Goal: Task Accomplishment & Management: Manage account settings

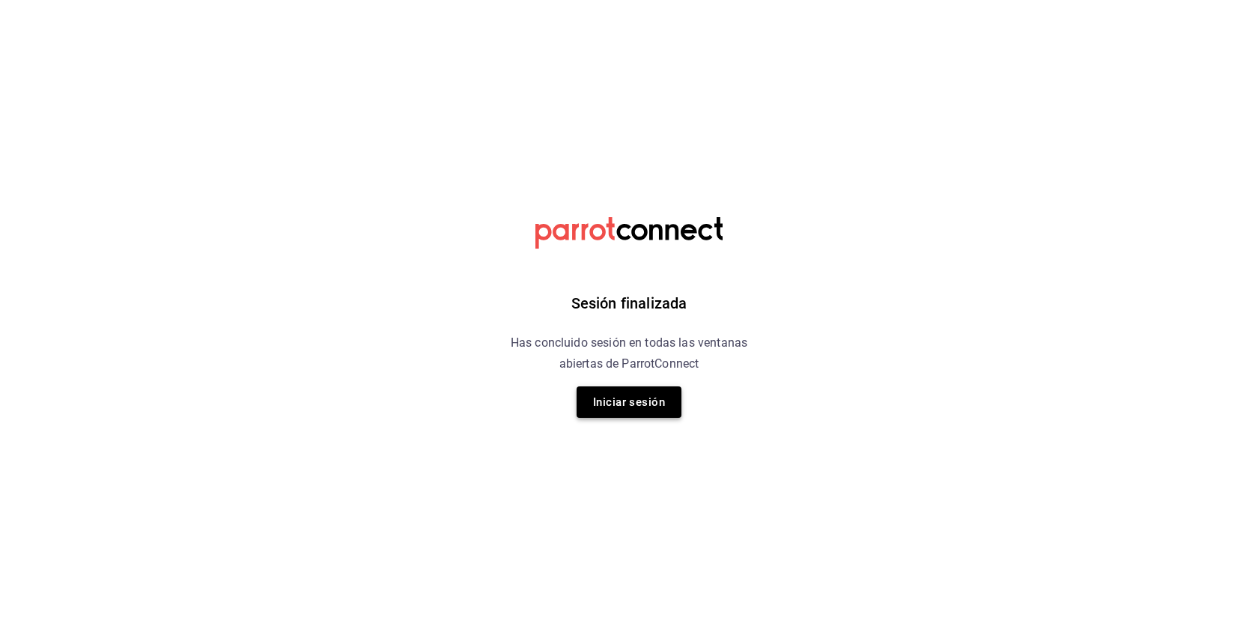
click at [638, 410] on button "Iniciar sesión" at bounding box center [629, 401] width 105 height 31
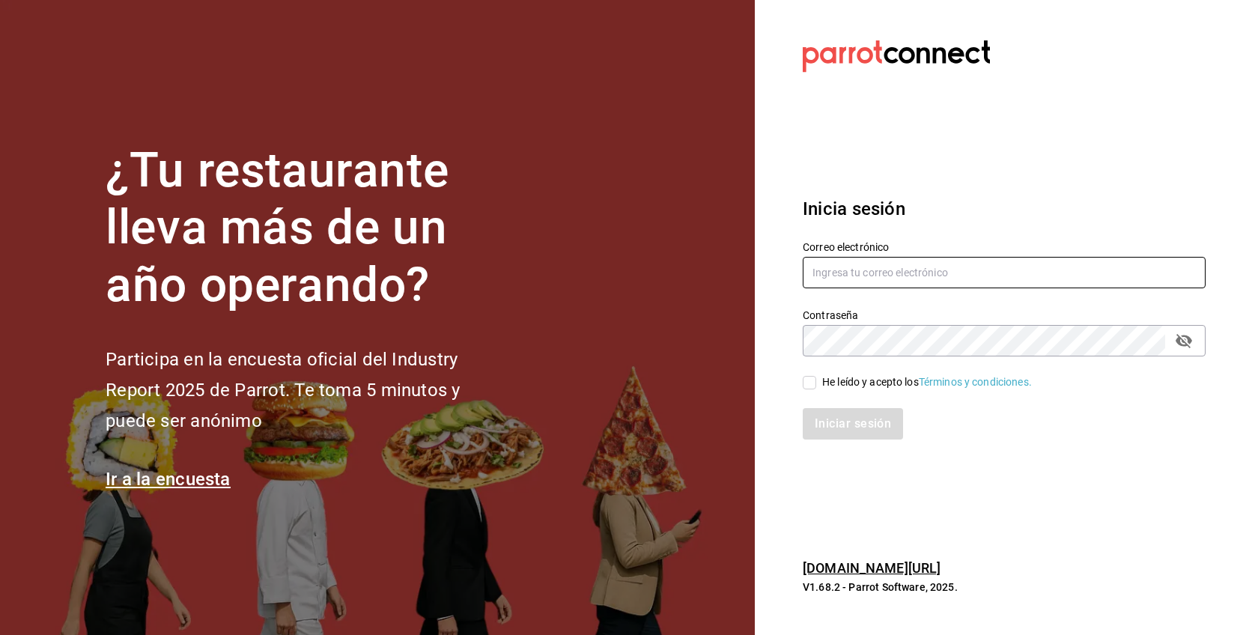
type input "[EMAIL_ADDRESS][DOMAIN_NAME]"
click at [804, 384] on input "He leído y acepto los Términos y condiciones." at bounding box center [809, 382] width 13 height 13
checkbox input "true"
click at [833, 416] on button "Iniciar sesión" at bounding box center [854, 423] width 102 height 31
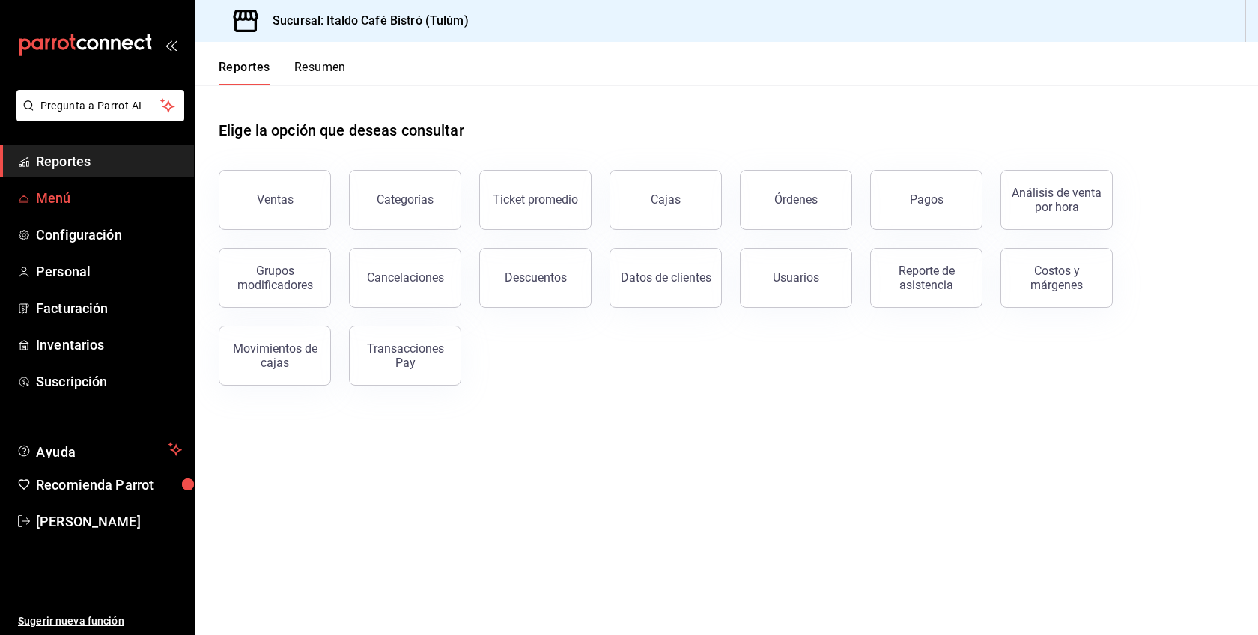
click at [99, 207] on span "Menú" at bounding box center [109, 198] width 146 height 20
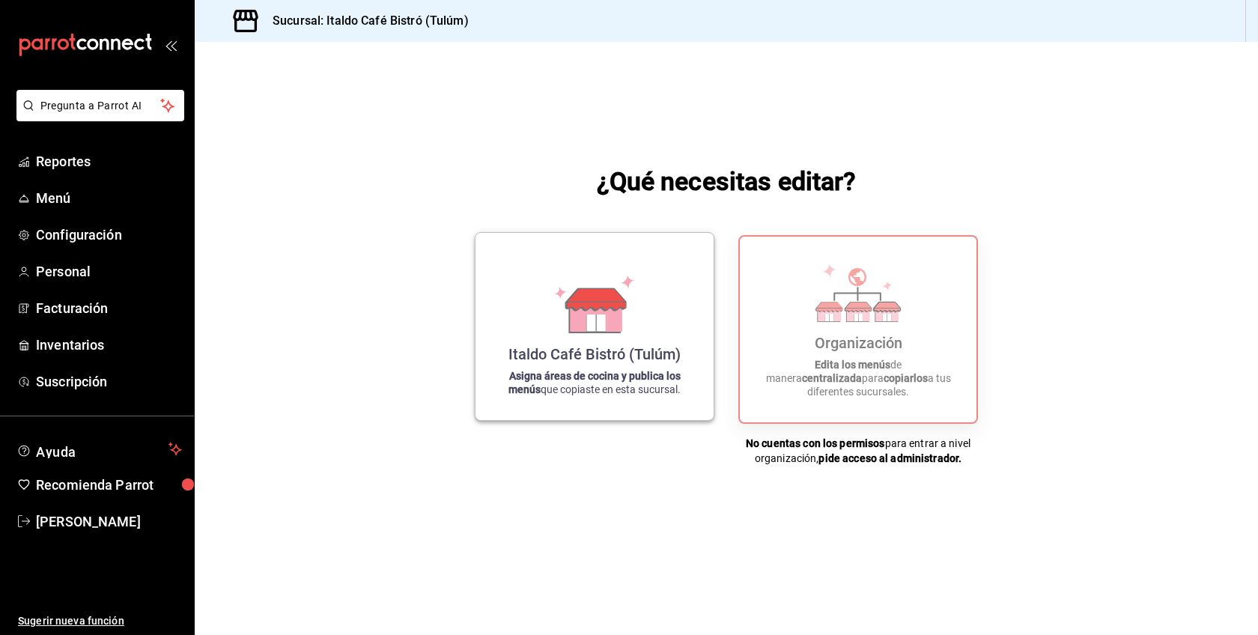
click at [631, 376] on strong "Asigna áreas de cocina y publica los menús" at bounding box center [594, 382] width 172 height 25
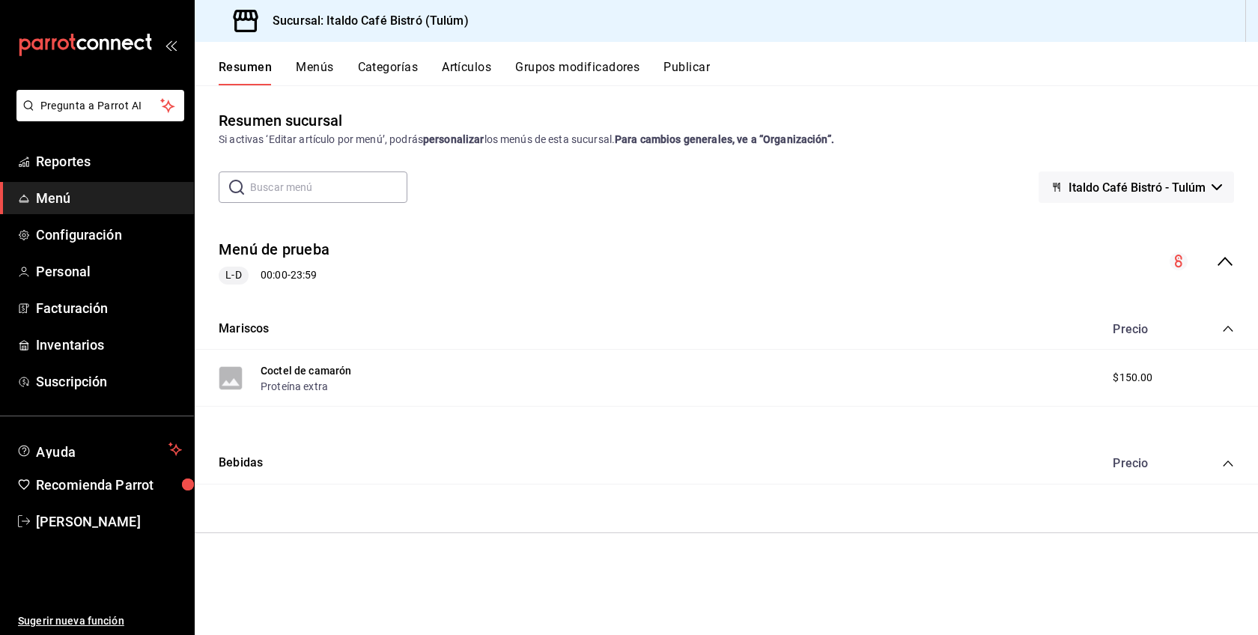
click at [315, 70] on button "Menús" at bounding box center [314, 72] width 37 height 25
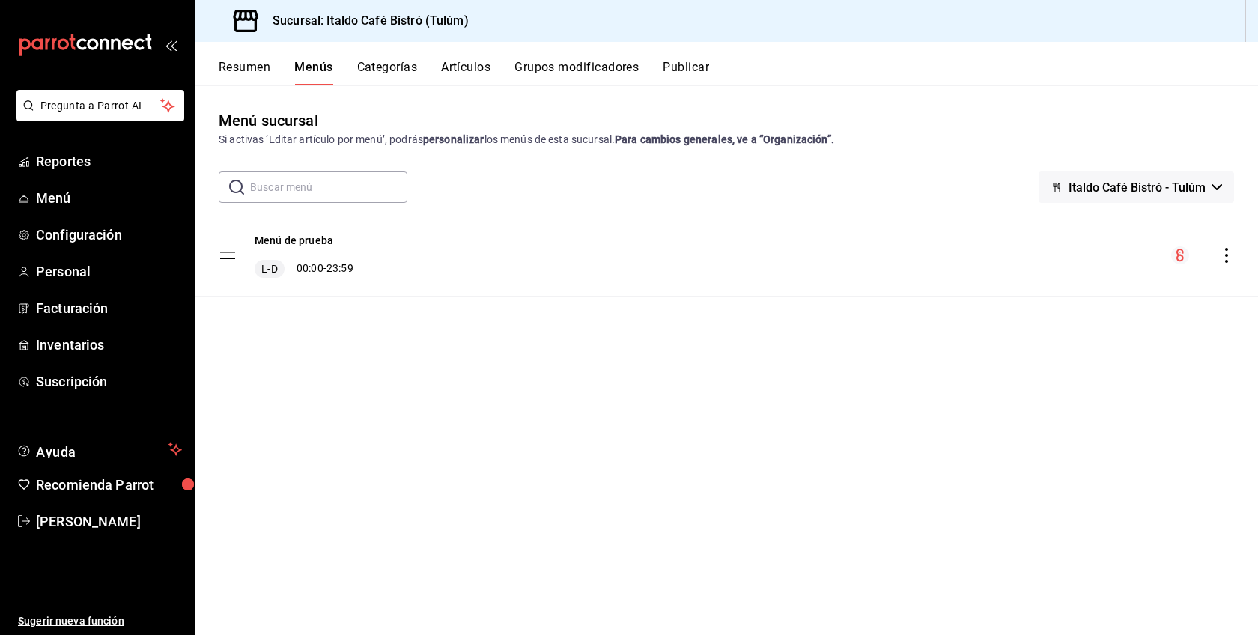
click at [1215, 257] on div "menu-maker-table" at bounding box center [1202, 255] width 63 height 18
click at [1232, 258] on icon "actions" at bounding box center [1226, 255] width 15 height 15
click at [590, 271] on div at bounding box center [629, 317] width 1258 height 635
click at [317, 275] on div "L-D 00:00 - 23:59" at bounding box center [304, 269] width 99 height 18
click at [295, 252] on div "Menú de prueba L-D 00:00 - 23:59" at bounding box center [304, 255] width 99 height 45
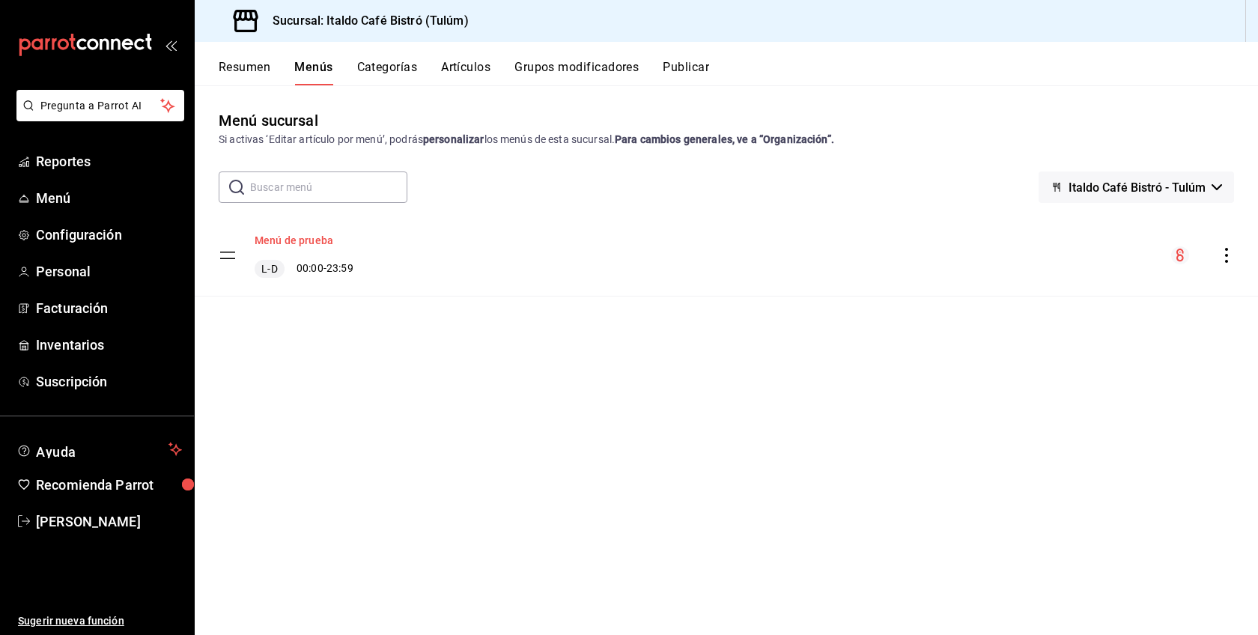
click at [287, 241] on button "Menú de prueba" at bounding box center [294, 240] width 79 height 15
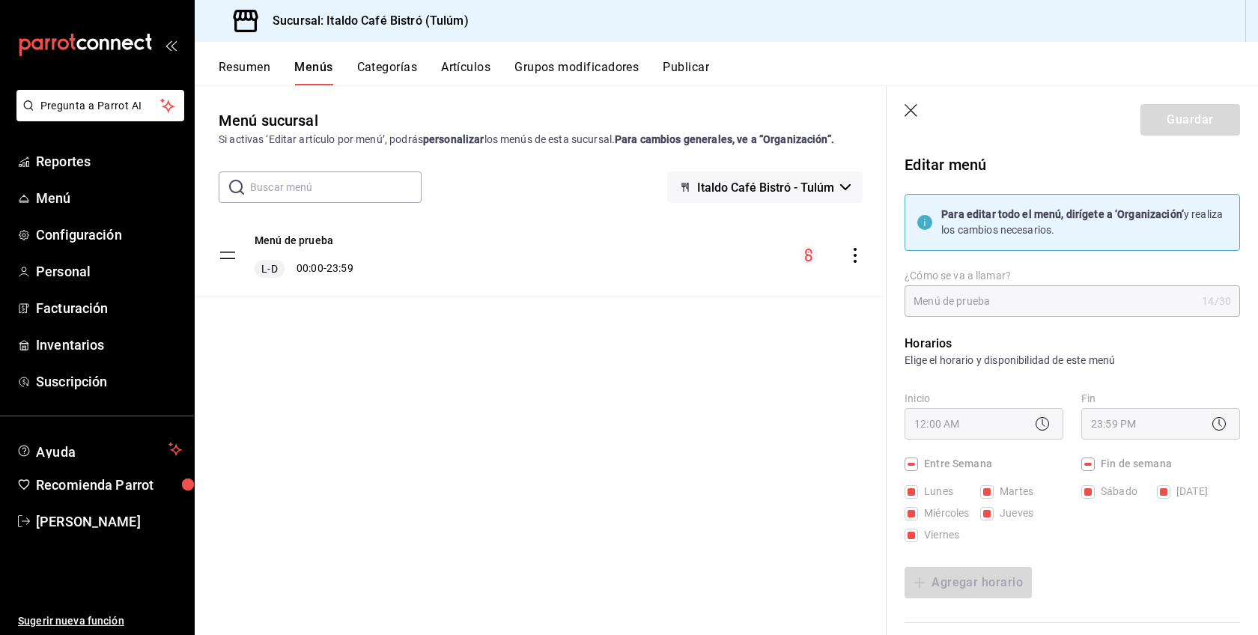
click at [917, 107] on icon "button" at bounding box center [912, 111] width 15 height 15
checkbox input "false"
type input "1755627518188"
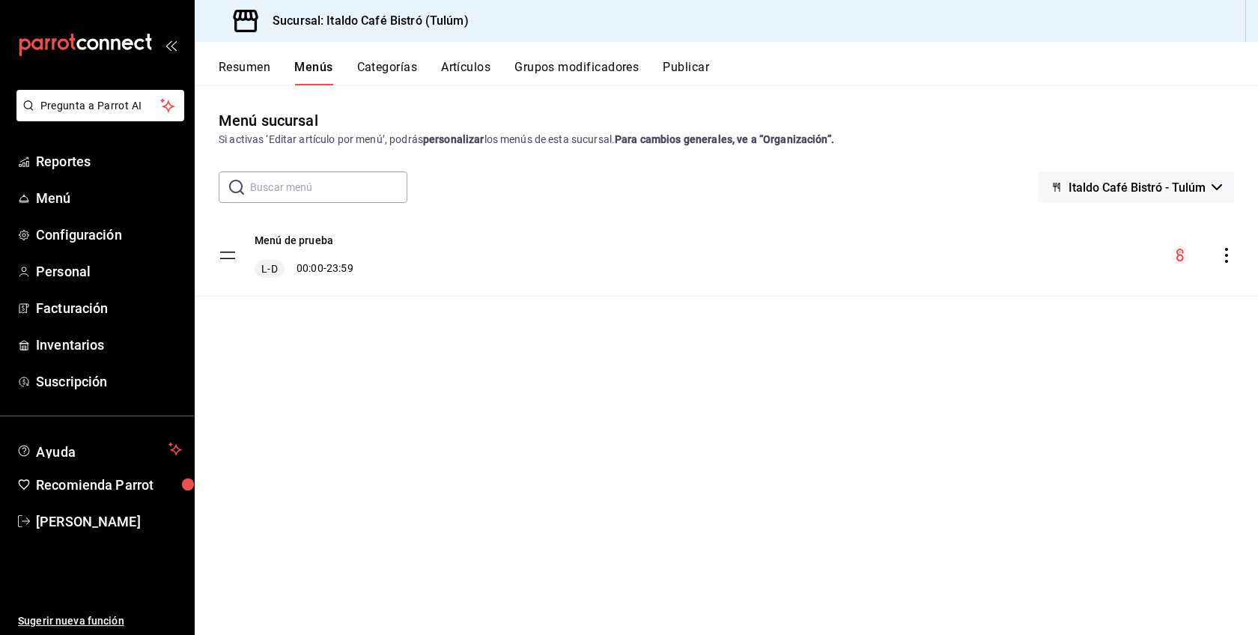
click at [1228, 255] on icon "actions" at bounding box center [1226, 255] width 15 height 15
click at [1122, 320] on span "Eliminar menú y contenido relacionado" at bounding box center [1108, 321] width 183 height 12
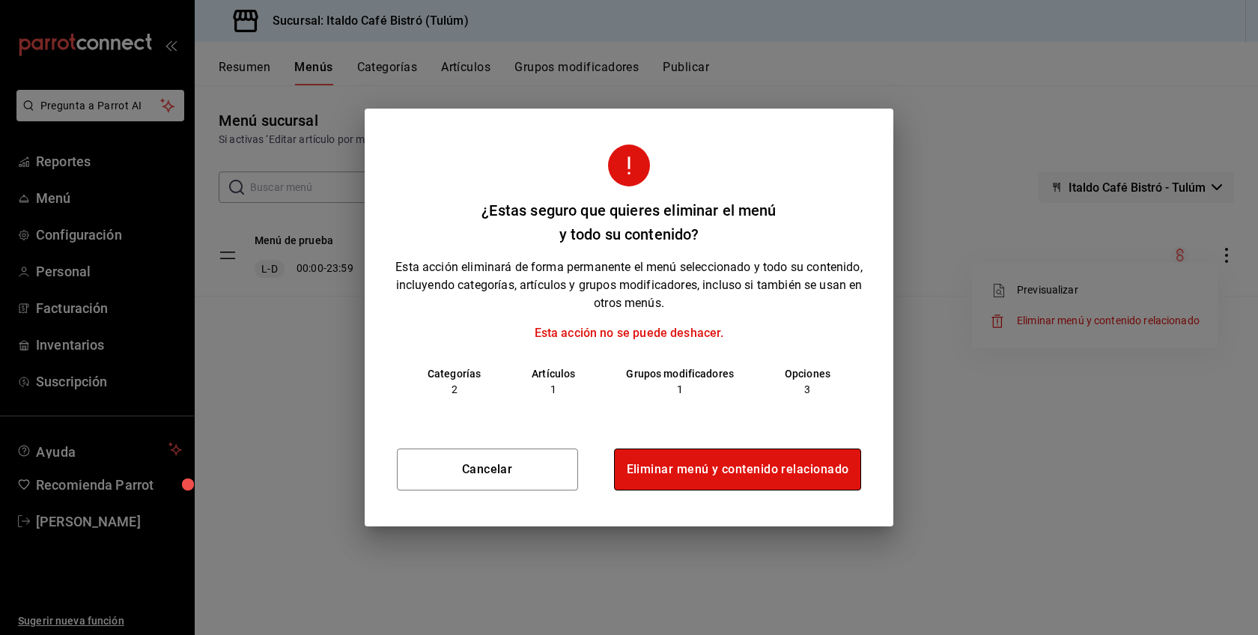
click at [811, 475] on button "Eliminar menú y contenido relacionado" at bounding box center [738, 470] width 248 height 42
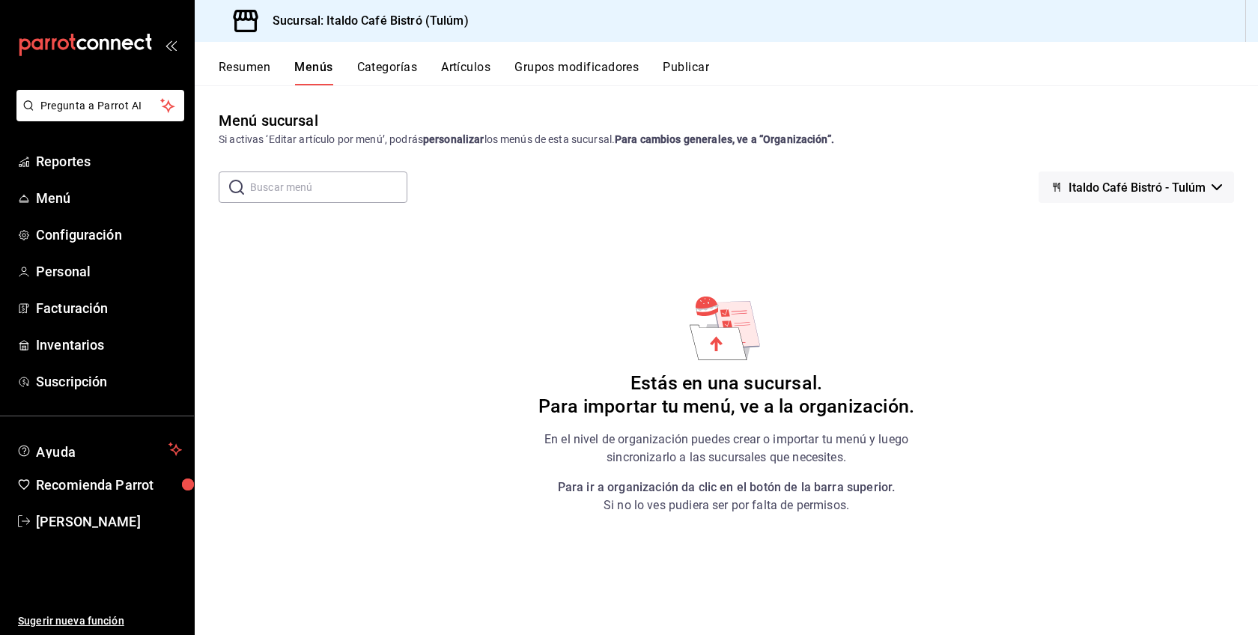
click at [713, 339] on icon at bounding box center [718, 342] width 57 height 35
click at [724, 314] on icon at bounding box center [725, 312] width 10 height 7
click at [60, 192] on span "Menú" at bounding box center [109, 198] width 146 height 20
click at [729, 359] on icon at bounding box center [718, 342] width 57 height 35
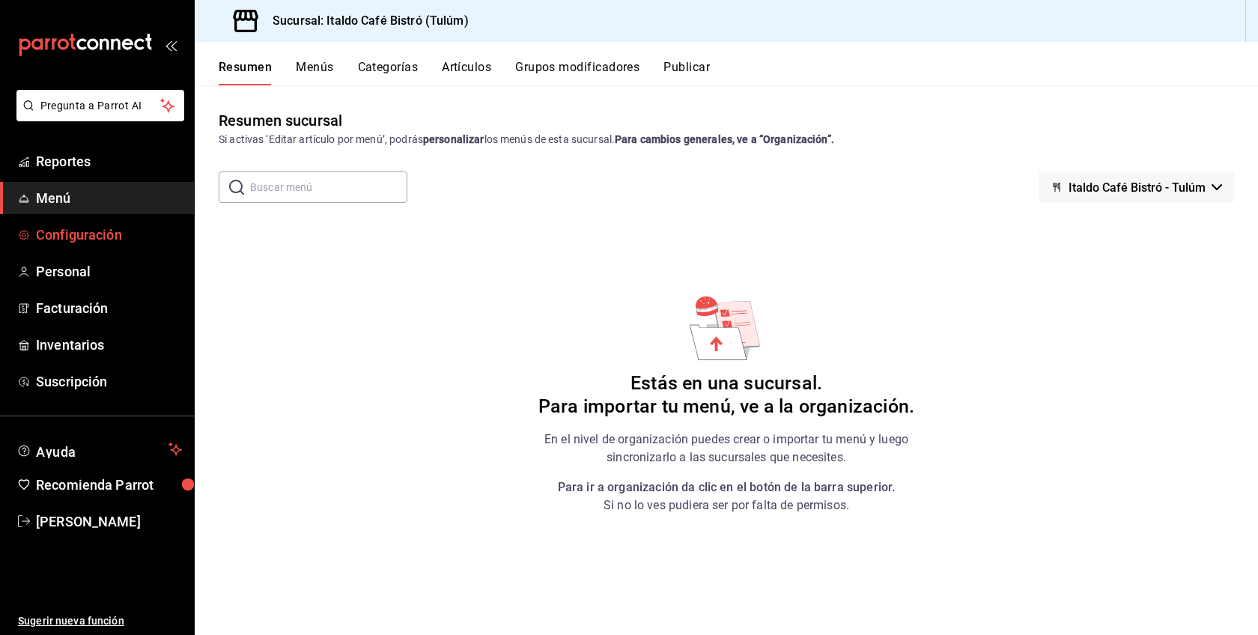
click at [78, 229] on span "Configuración" at bounding box center [109, 235] width 146 height 20
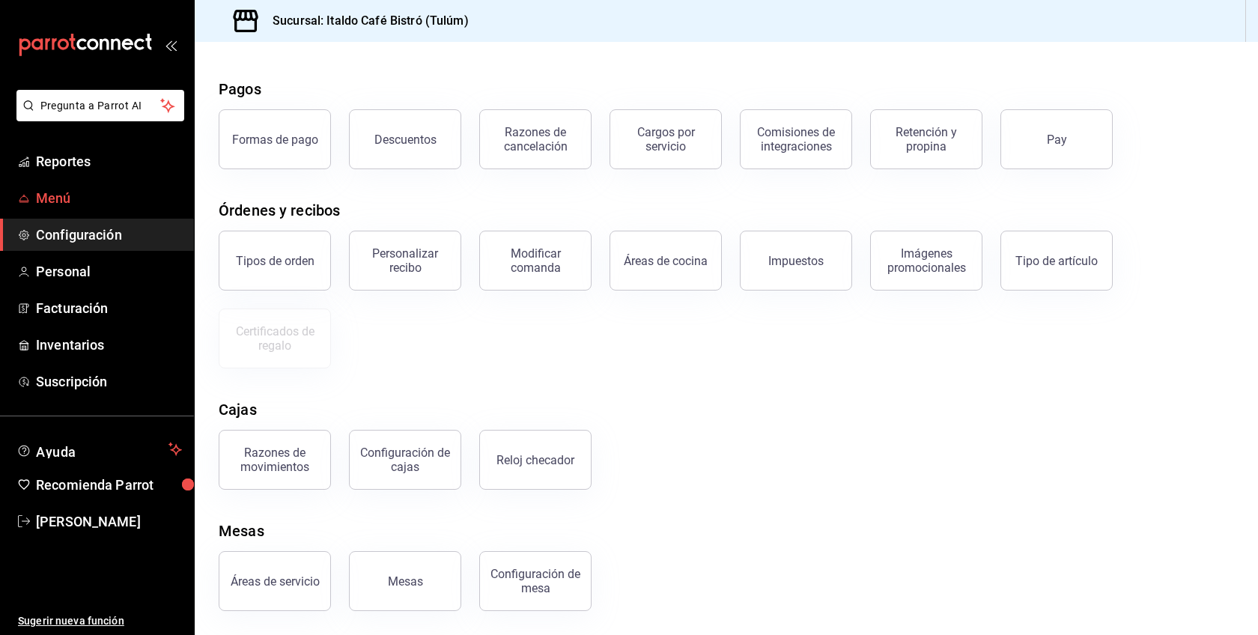
click at [53, 199] on span "Menú" at bounding box center [109, 198] width 146 height 20
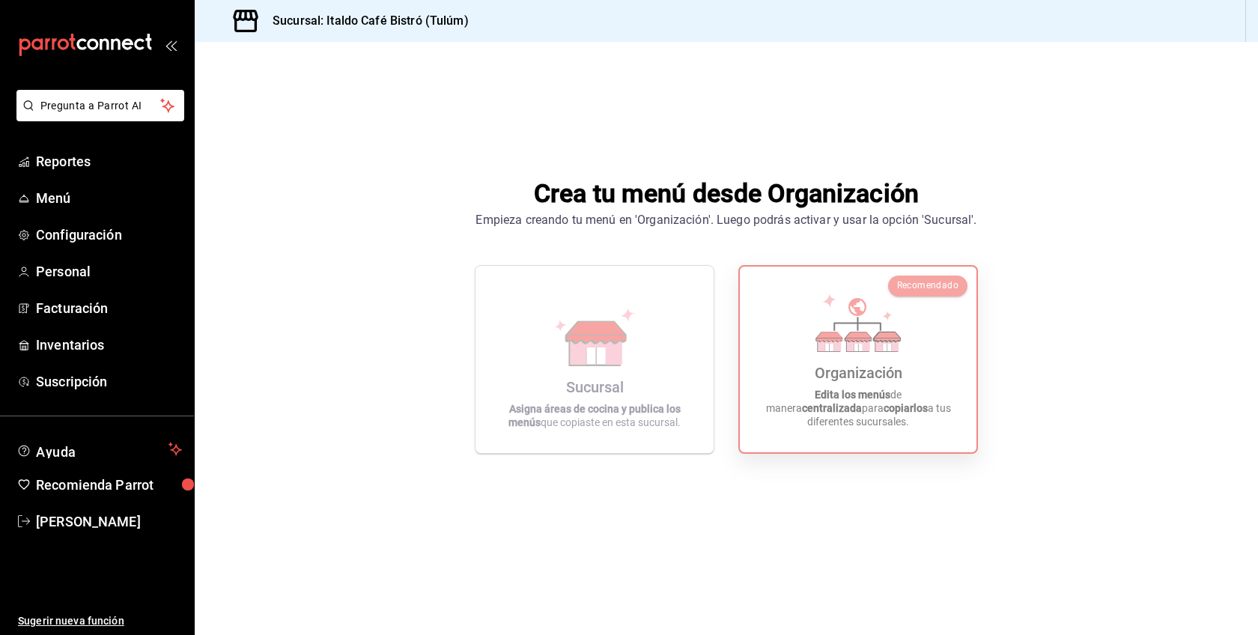
click at [850, 334] on icon at bounding box center [857, 323] width 85 height 58
click at [882, 381] on div "Organización" at bounding box center [859, 373] width 88 height 18
click at [64, 203] on span "Menú" at bounding box center [109, 198] width 146 height 20
click at [854, 351] on icon at bounding box center [858, 344] width 23 height 14
click at [582, 393] on div "Sucursal" at bounding box center [595, 387] width 58 height 18
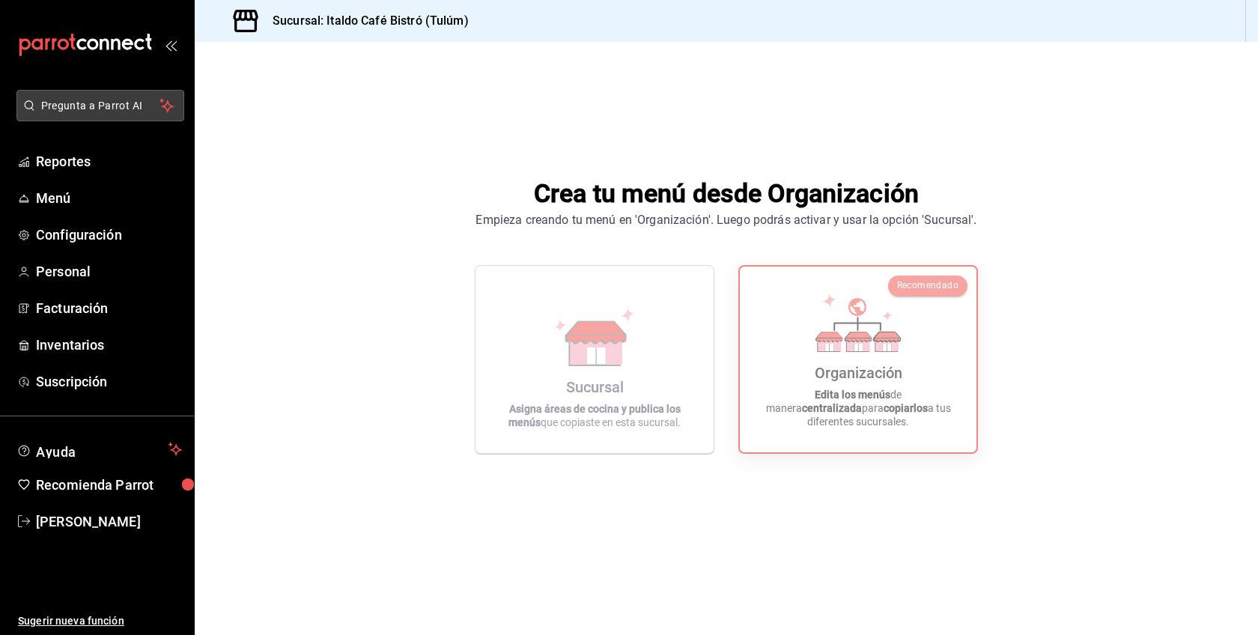
click at [97, 106] on span "Pregunta a Parrot AI" at bounding box center [100, 106] width 119 height 16
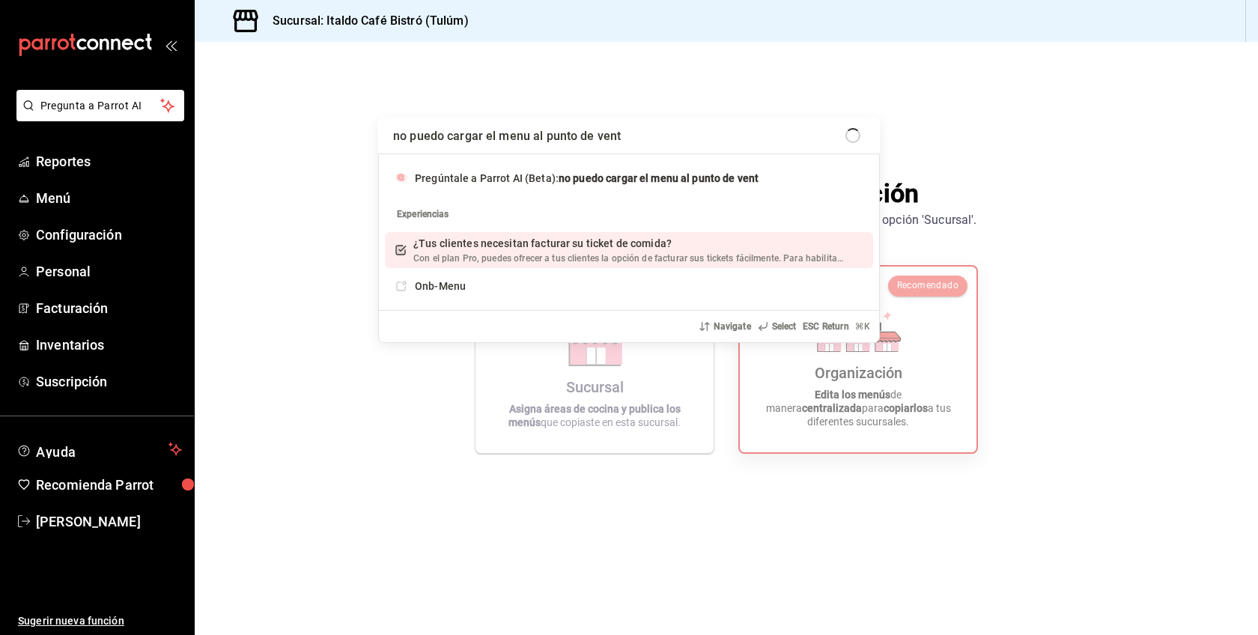
type input "no puedo cargar el menu al punto de venta"
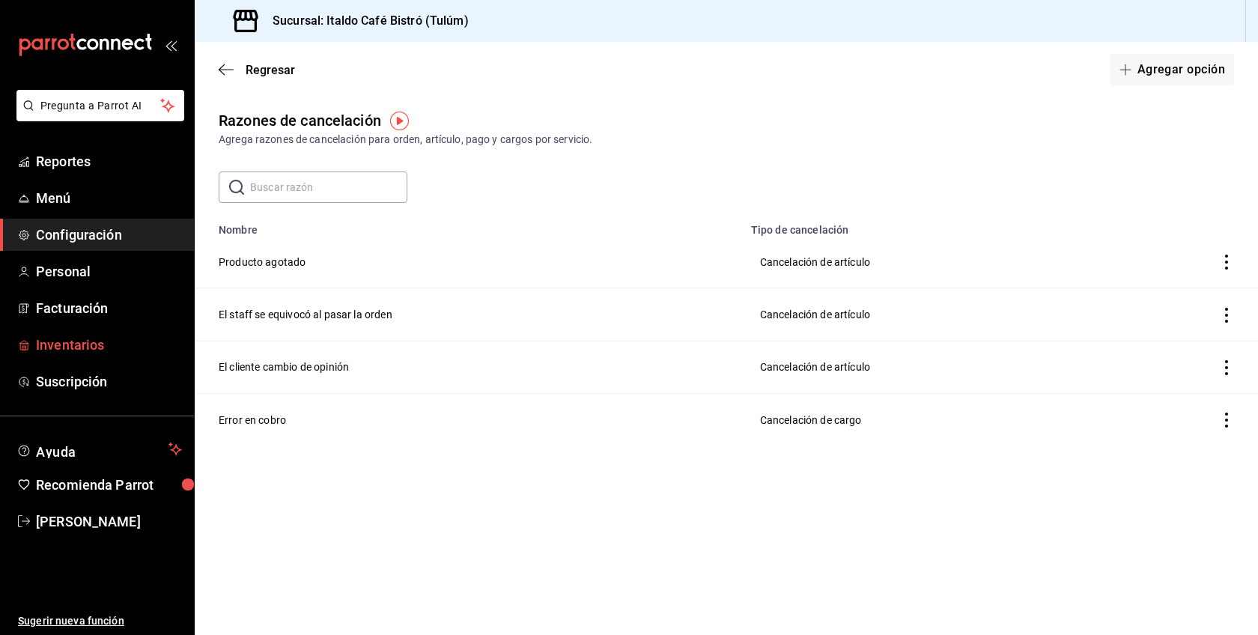
click at [70, 339] on span "Inventarios" at bounding box center [109, 345] width 146 height 20
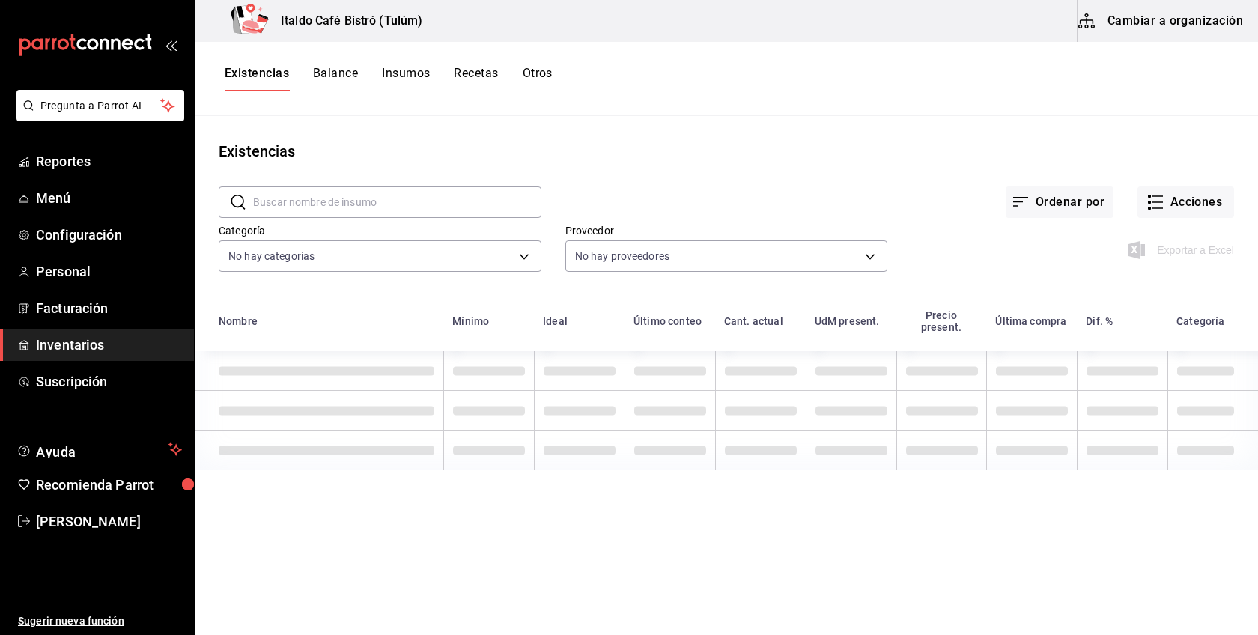
click at [1090, 23] on icon "button" at bounding box center [1087, 21] width 18 height 18
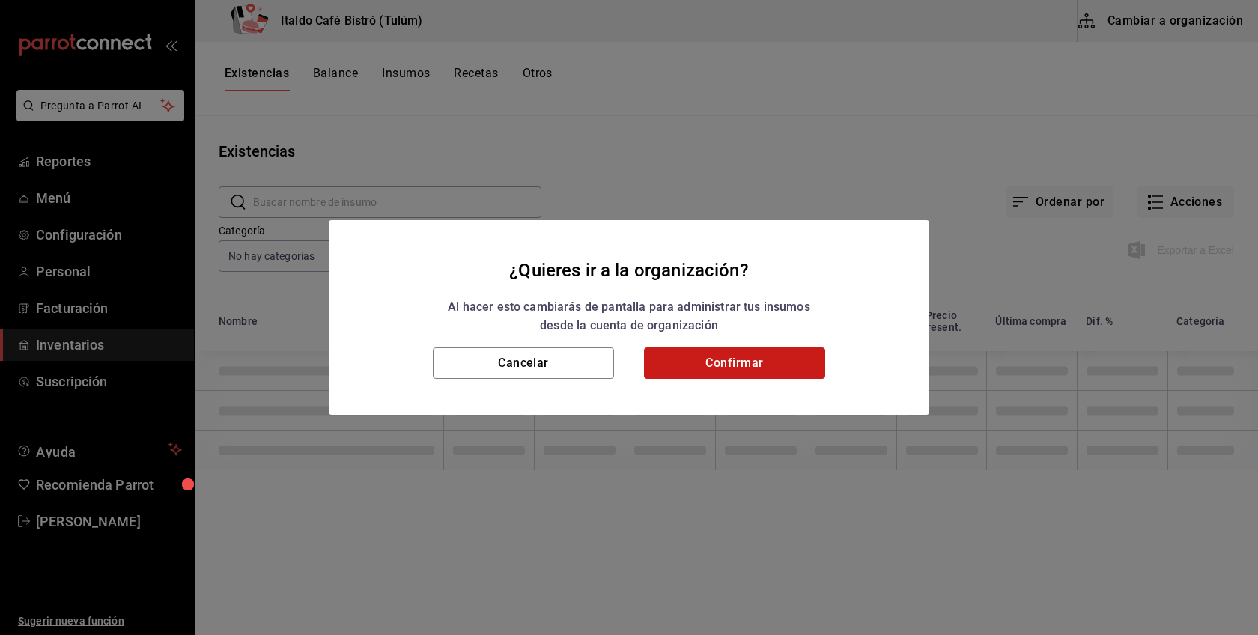
click at [748, 362] on button "Confirmar" at bounding box center [734, 362] width 181 height 31
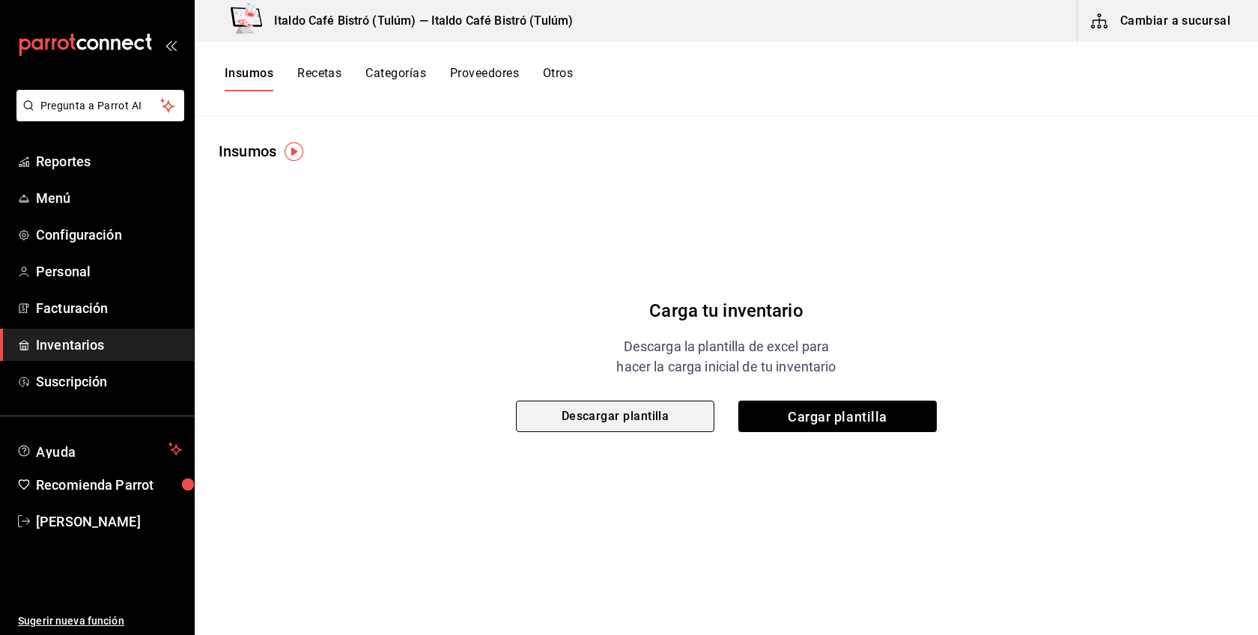
click at [660, 411] on button "Descargar plantilla" at bounding box center [615, 416] width 198 height 31
click at [368, 4] on div "Italdo Café Bistró (Tulúm) — Italdo Café Bistró (Tulúm)" at bounding box center [393, 21] width 372 height 42
click at [85, 200] on span "Menú" at bounding box center [109, 198] width 146 height 20
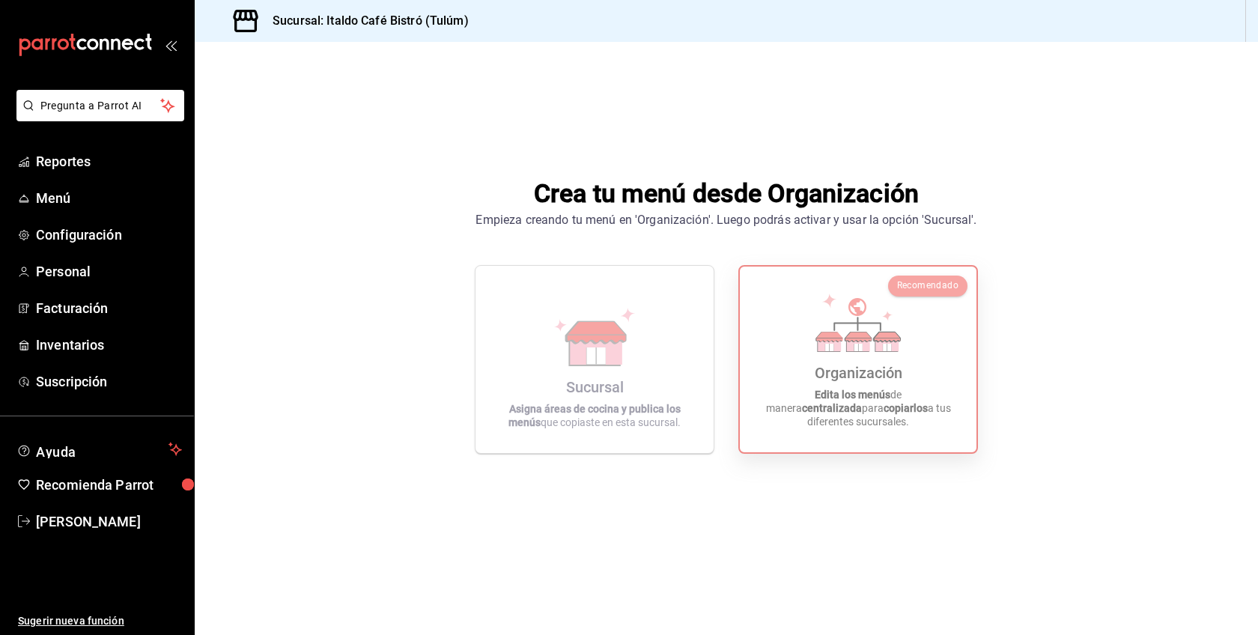
click at [842, 341] on icon at bounding box center [857, 323] width 85 height 58
click at [78, 346] on span "Inventarios" at bounding box center [109, 345] width 146 height 20
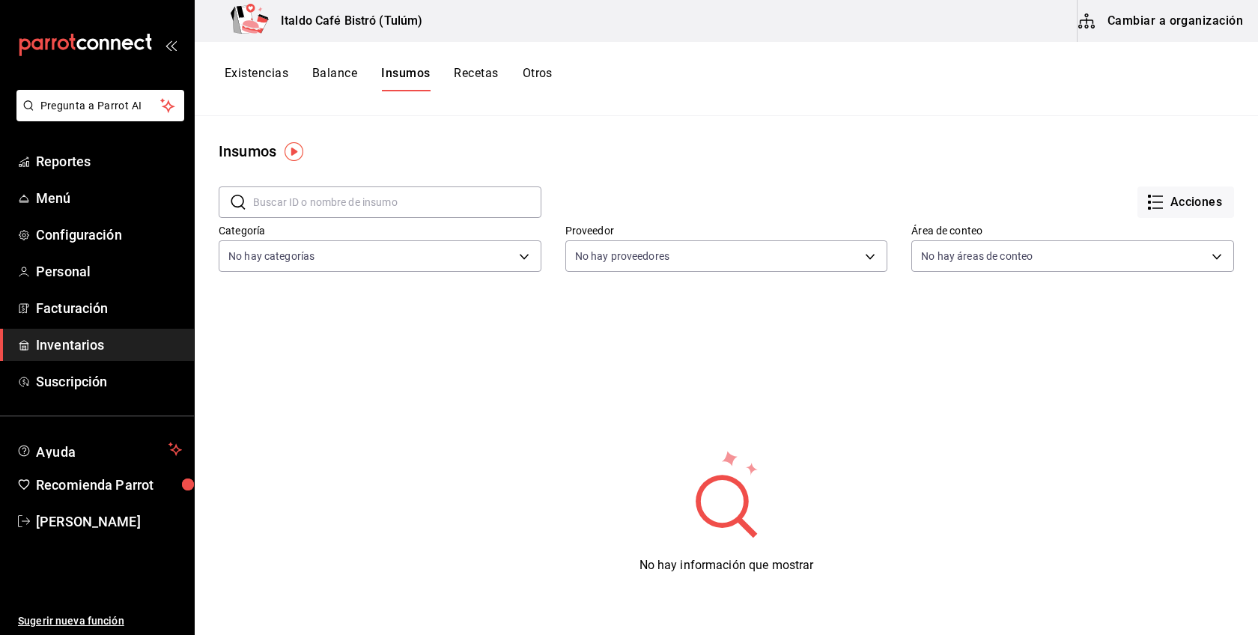
click at [344, 75] on button "Balance" at bounding box center [334, 78] width 45 height 25
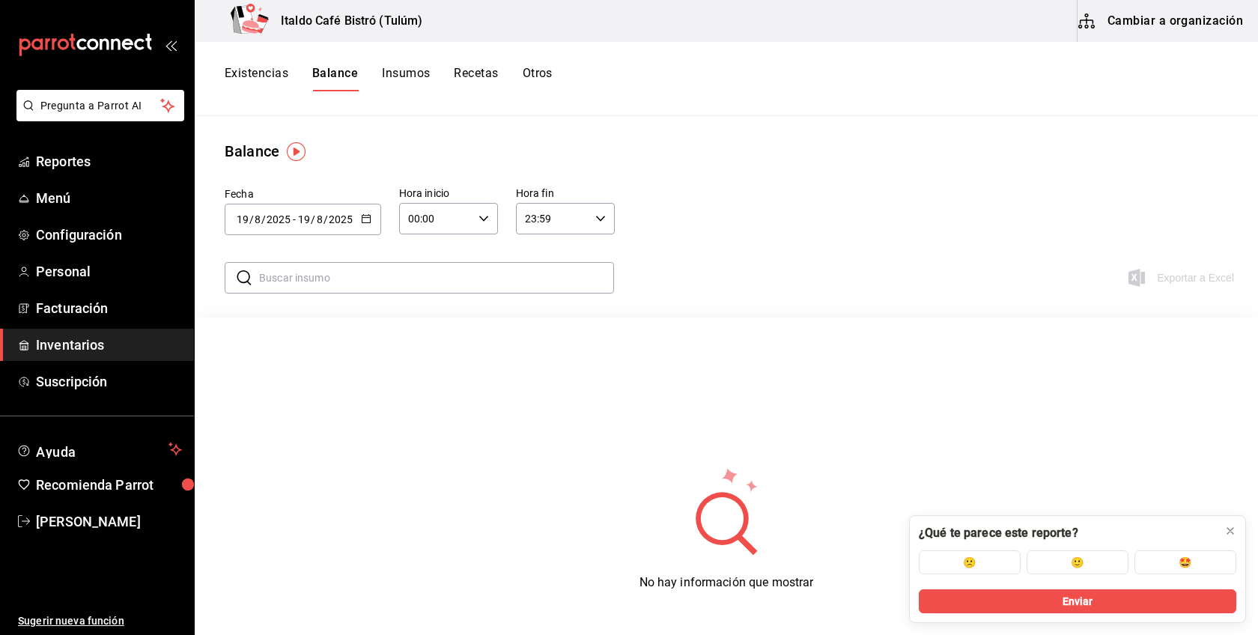
click at [260, 70] on button "Existencias" at bounding box center [257, 78] width 64 height 25
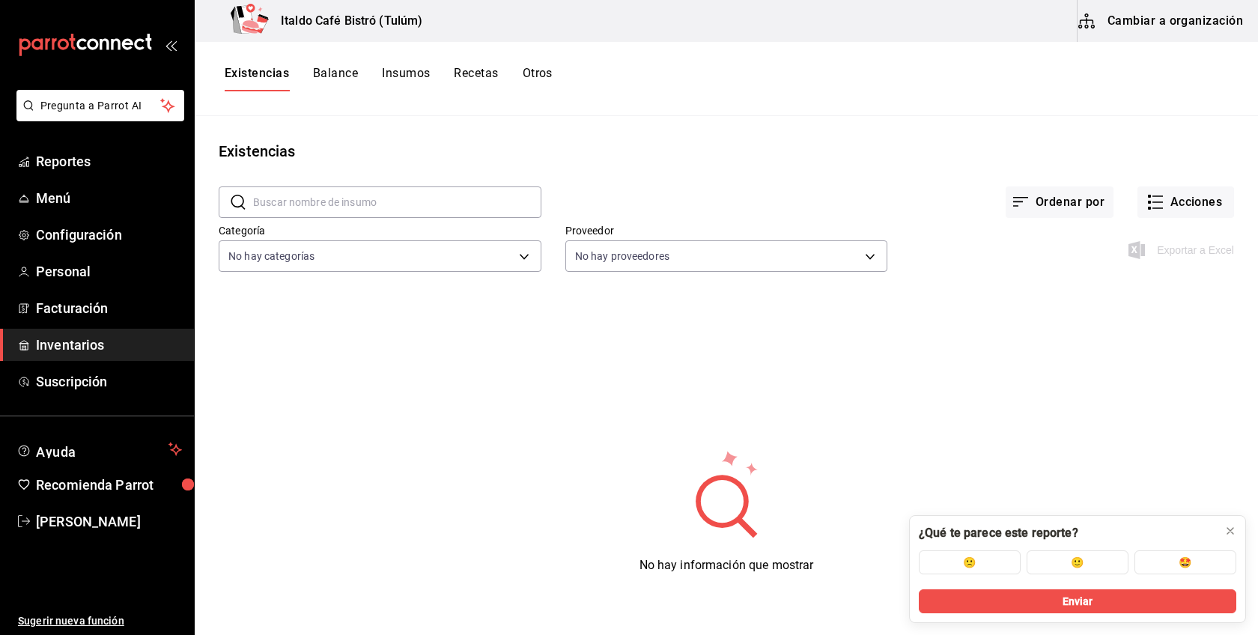
click at [535, 71] on button "Otros" at bounding box center [538, 78] width 30 height 25
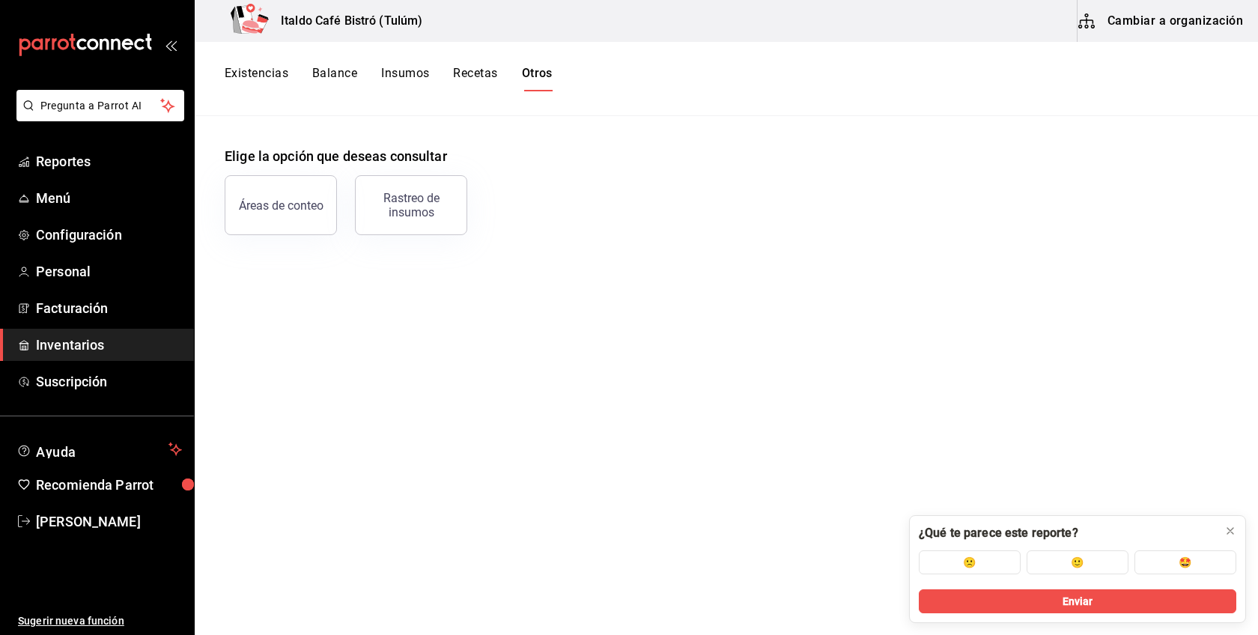
click at [485, 85] on button "Recetas" at bounding box center [475, 78] width 44 height 25
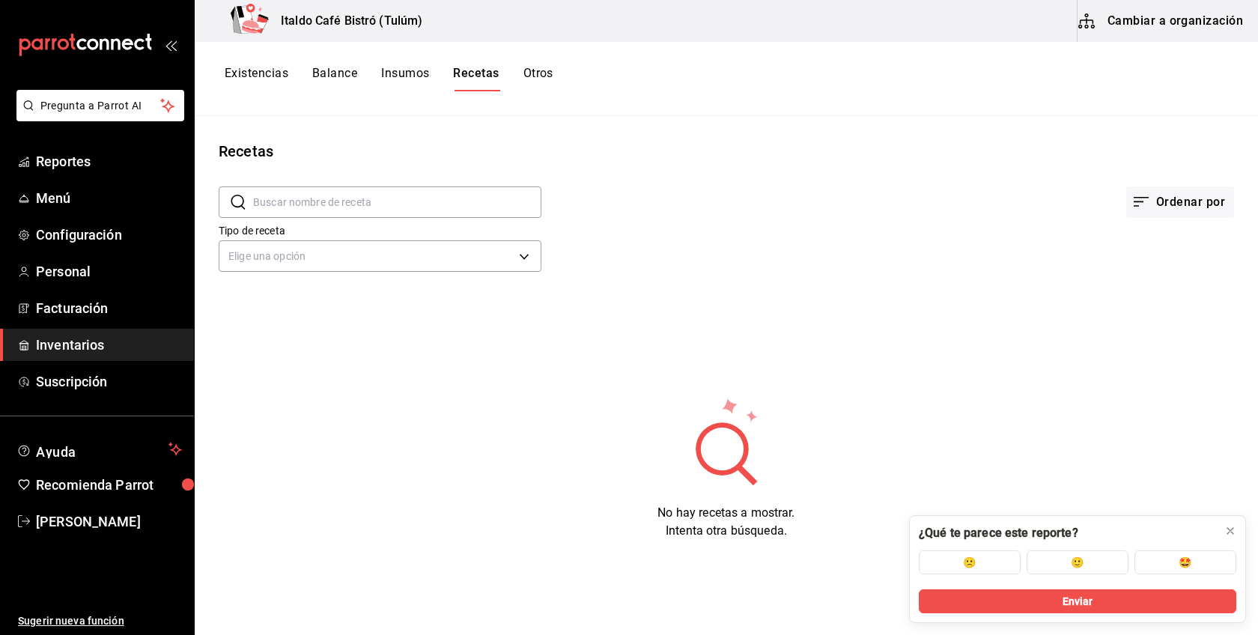
click at [405, 80] on button "Insumos" at bounding box center [405, 78] width 48 height 25
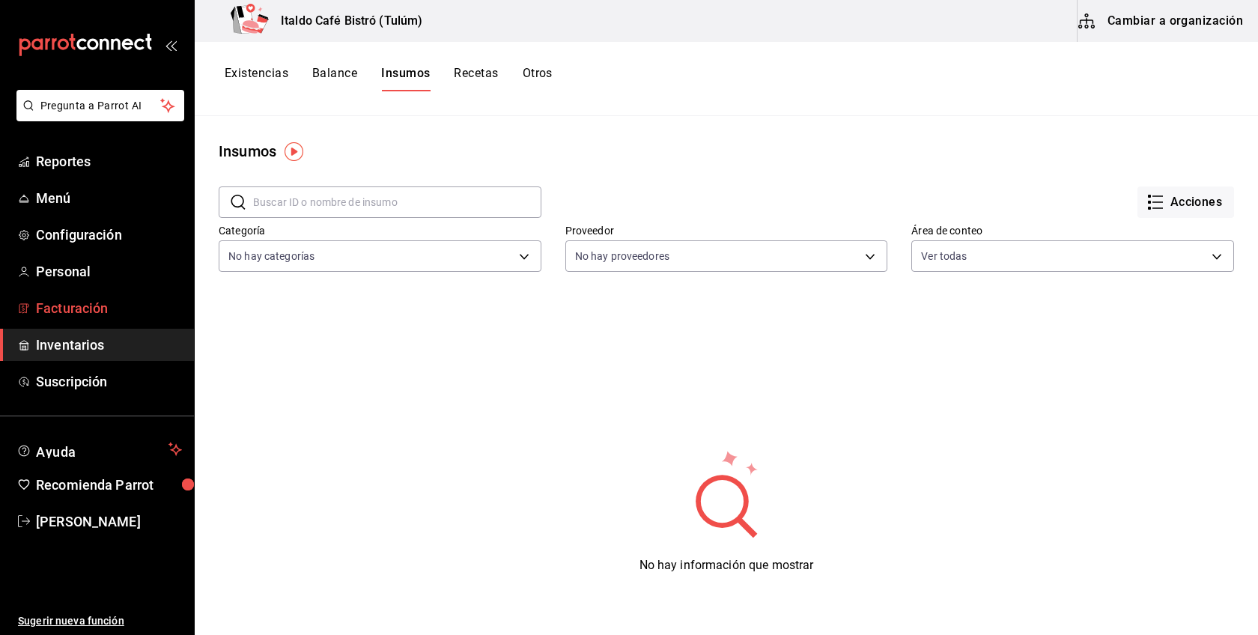
click at [67, 311] on span "Facturación" at bounding box center [109, 308] width 146 height 20
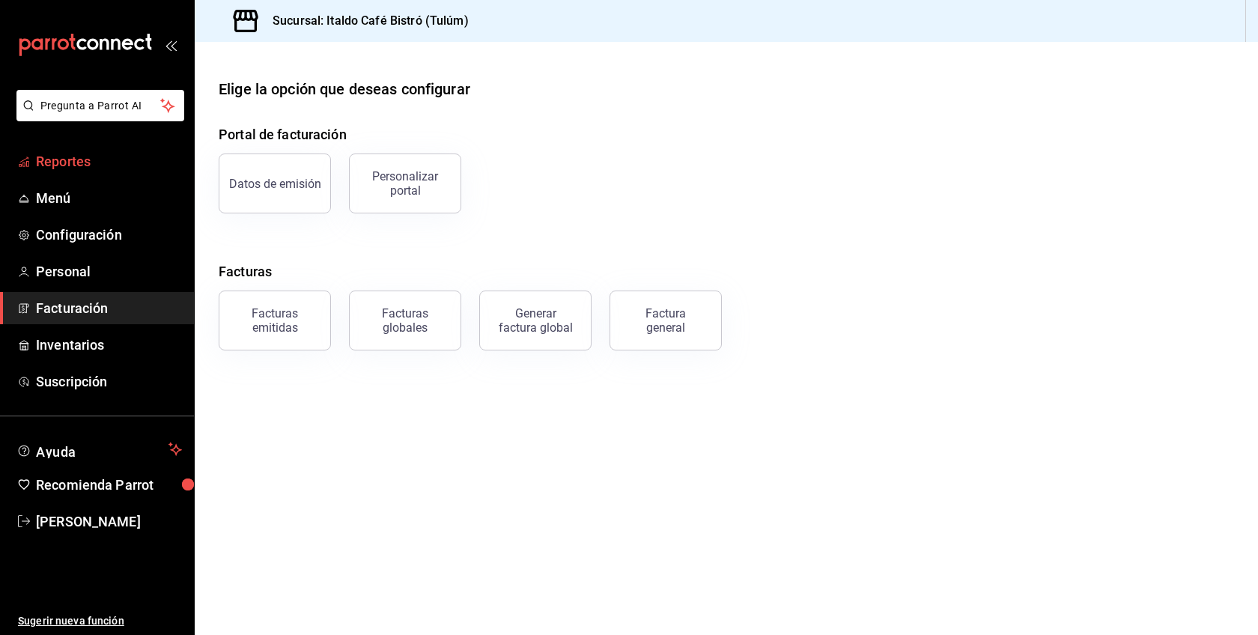
click at [91, 162] on span "Reportes" at bounding box center [109, 161] width 146 height 20
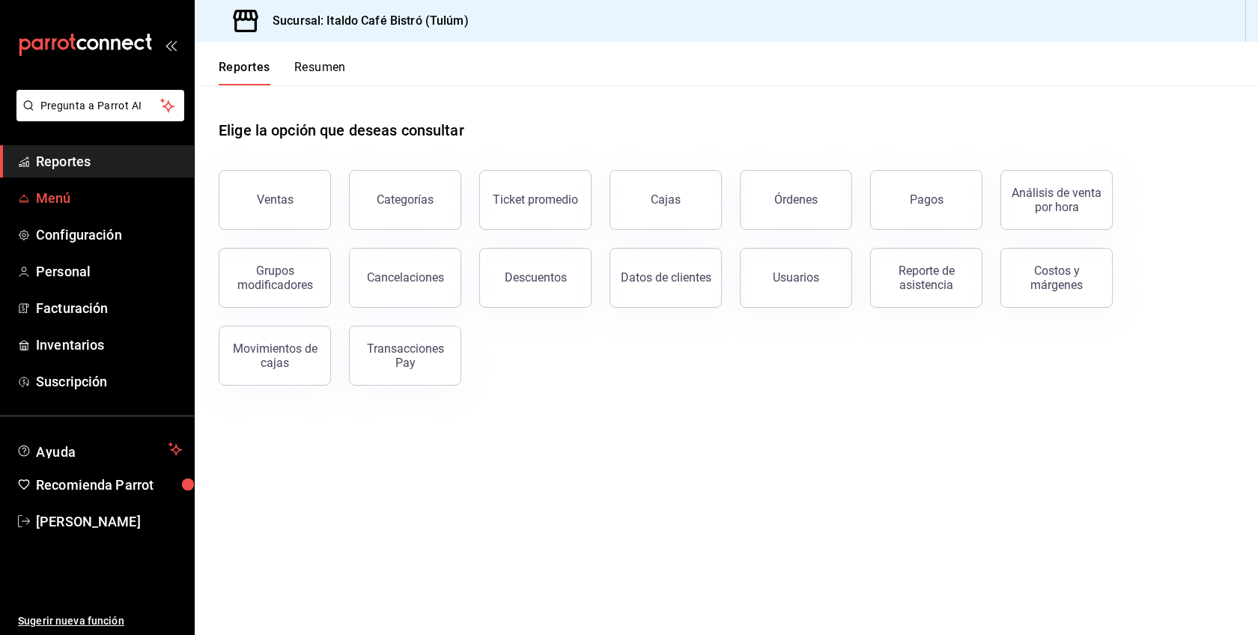
click at [87, 195] on span "Menú" at bounding box center [109, 198] width 146 height 20
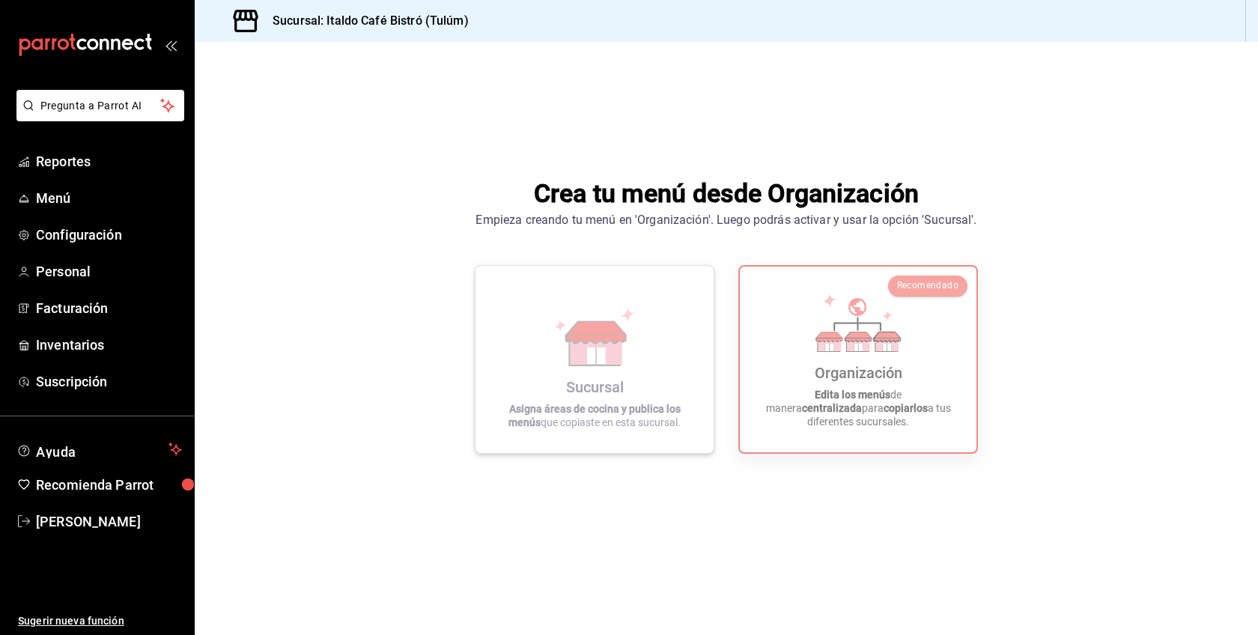
click at [674, 371] on div "Sucursal Asigna áreas de cocina y publica los menús que copiaste en esta sucurs…" at bounding box center [594, 359] width 202 height 163
click at [612, 391] on div "Sucursal" at bounding box center [595, 387] width 58 height 18
click at [651, 413] on strong "Asigna áreas de cocina y publica los menús" at bounding box center [594, 415] width 172 height 25
click at [831, 351] on icon at bounding box center [829, 347] width 8 height 7
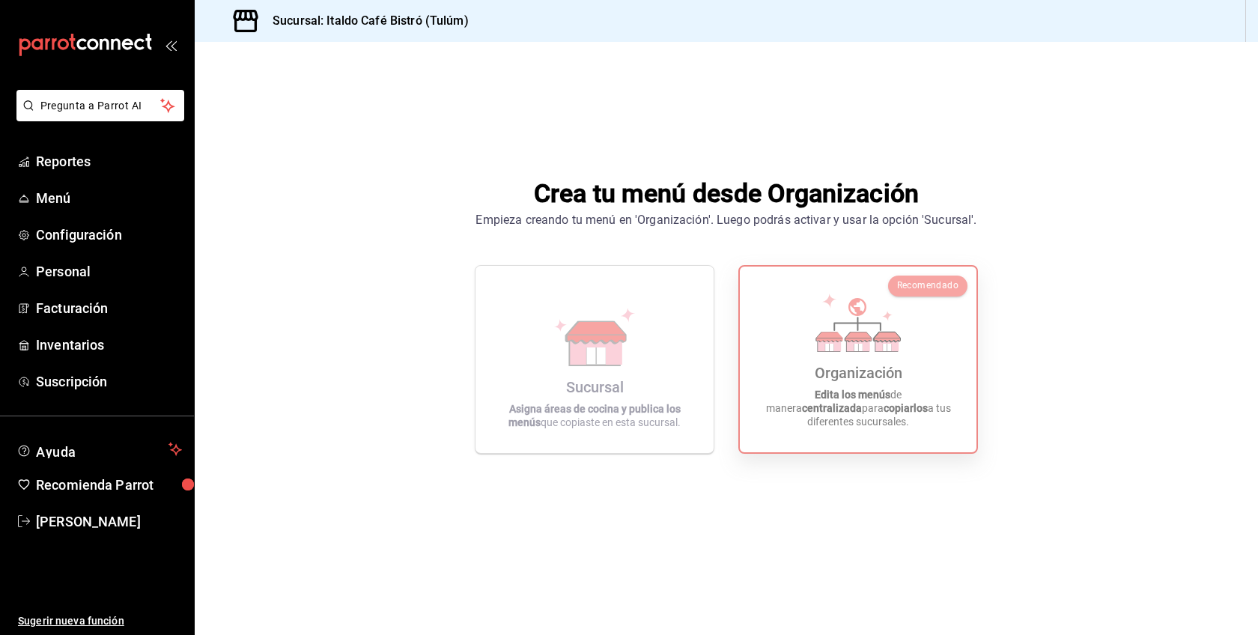
click at [815, 401] on strong "Edita los menús" at bounding box center [853, 395] width 76 height 12
click at [147, 484] on span "Recomienda Parrot" at bounding box center [109, 485] width 146 height 20
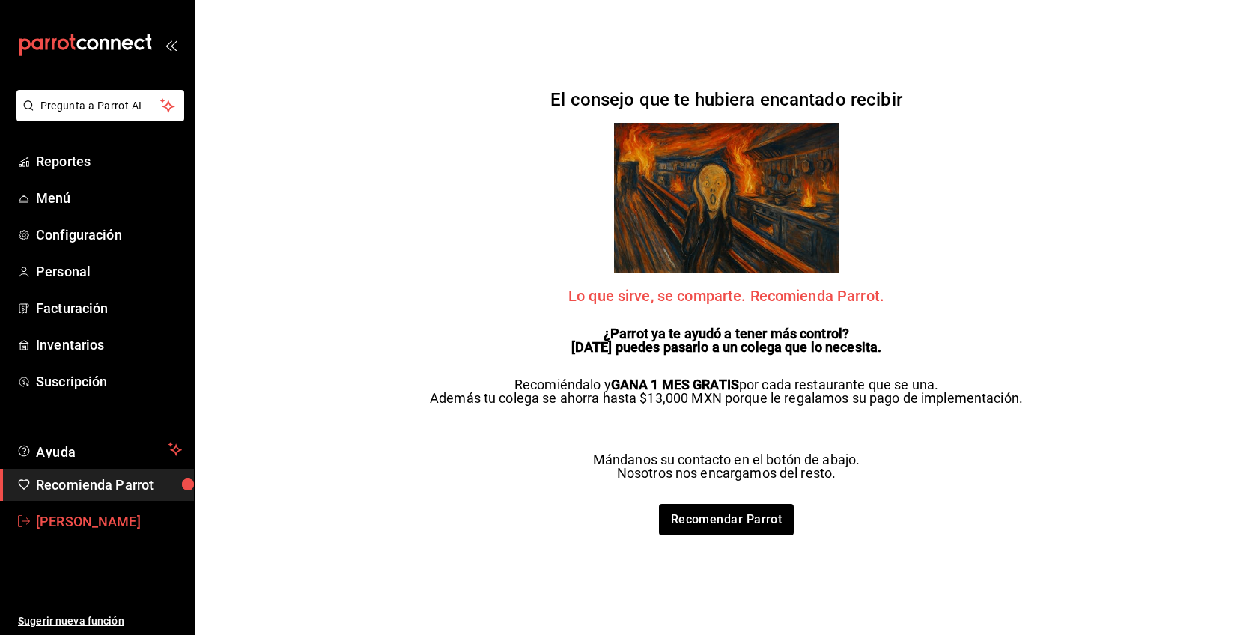
click at [97, 518] on span "[PERSON_NAME]" at bounding box center [109, 521] width 146 height 20
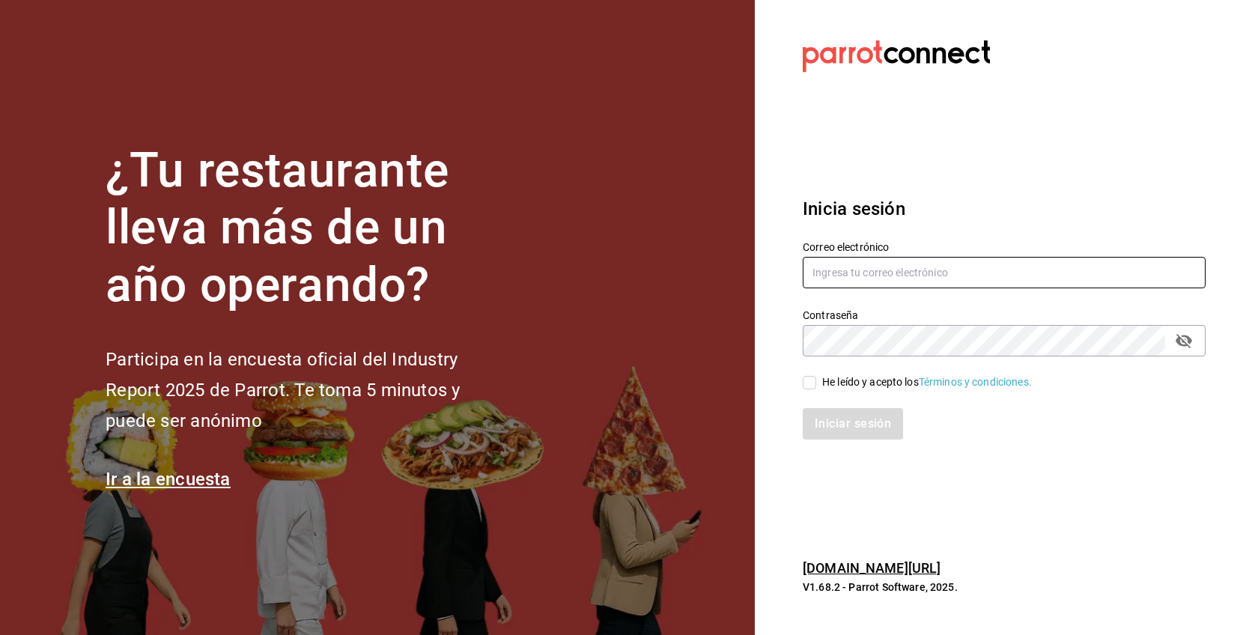
type input "[EMAIL_ADDRESS][DOMAIN_NAME]"
click at [809, 385] on input "He leído y acepto los Términos y condiciones." at bounding box center [809, 382] width 13 height 13
checkbox input "true"
click at [830, 425] on button "Iniciar sesión" at bounding box center [854, 423] width 102 height 31
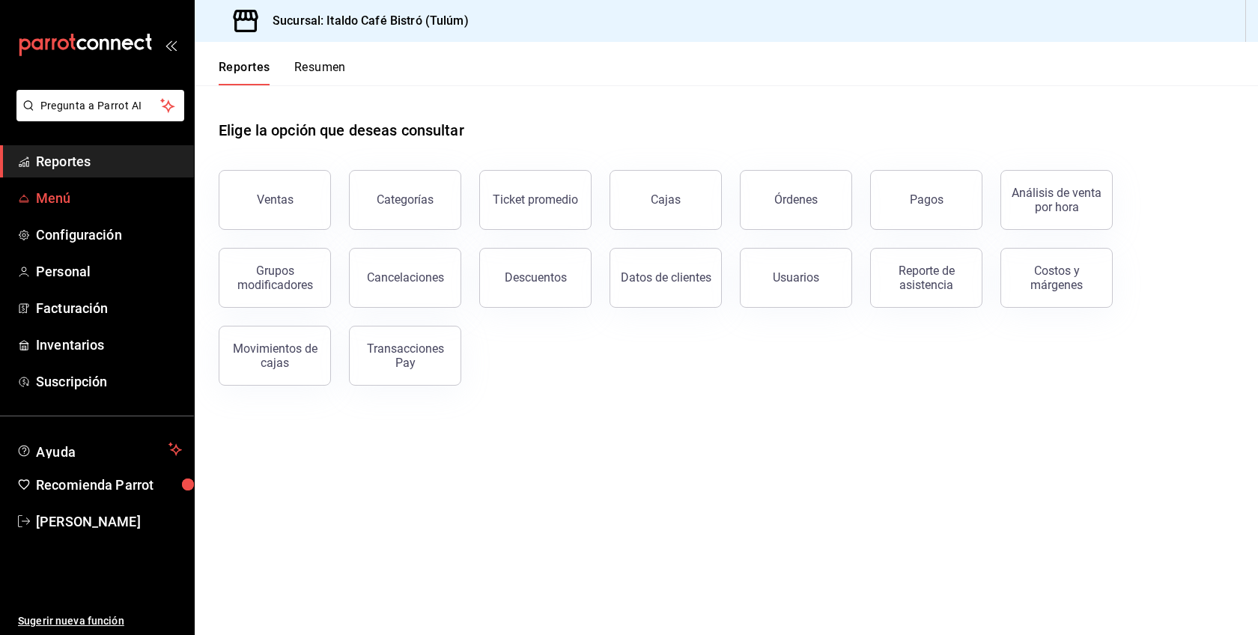
click at [130, 188] on span "Menú" at bounding box center [109, 198] width 146 height 20
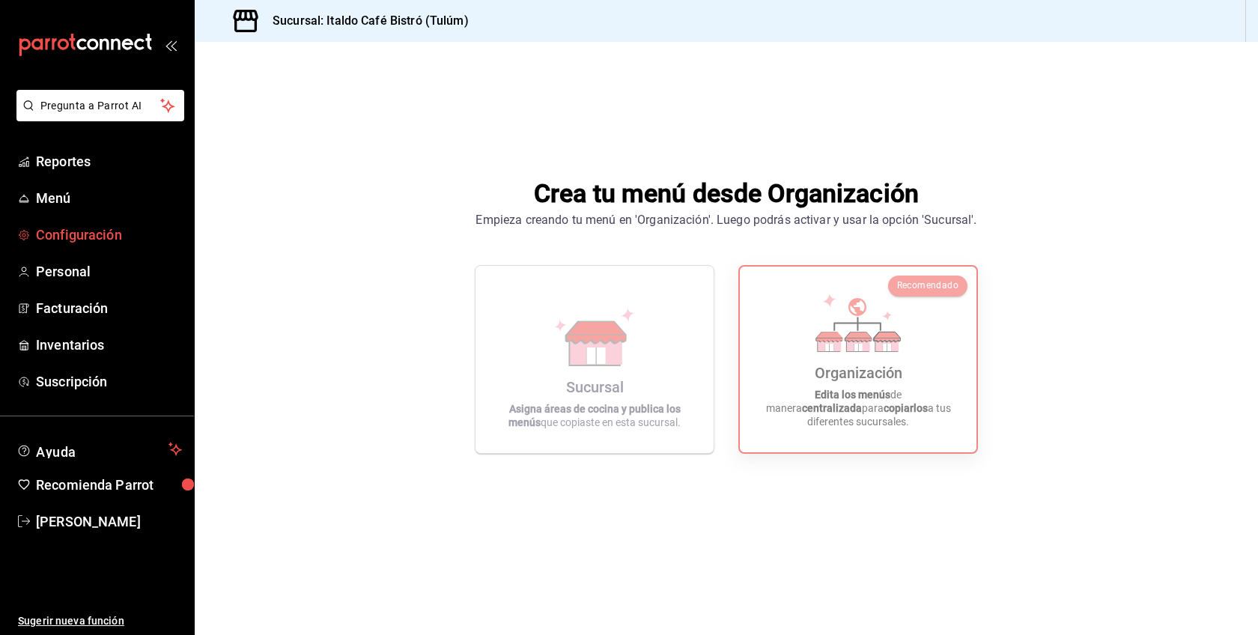
click at [79, 236] on span "Configuración" at bounding box center [109, 235] width 146 height 20
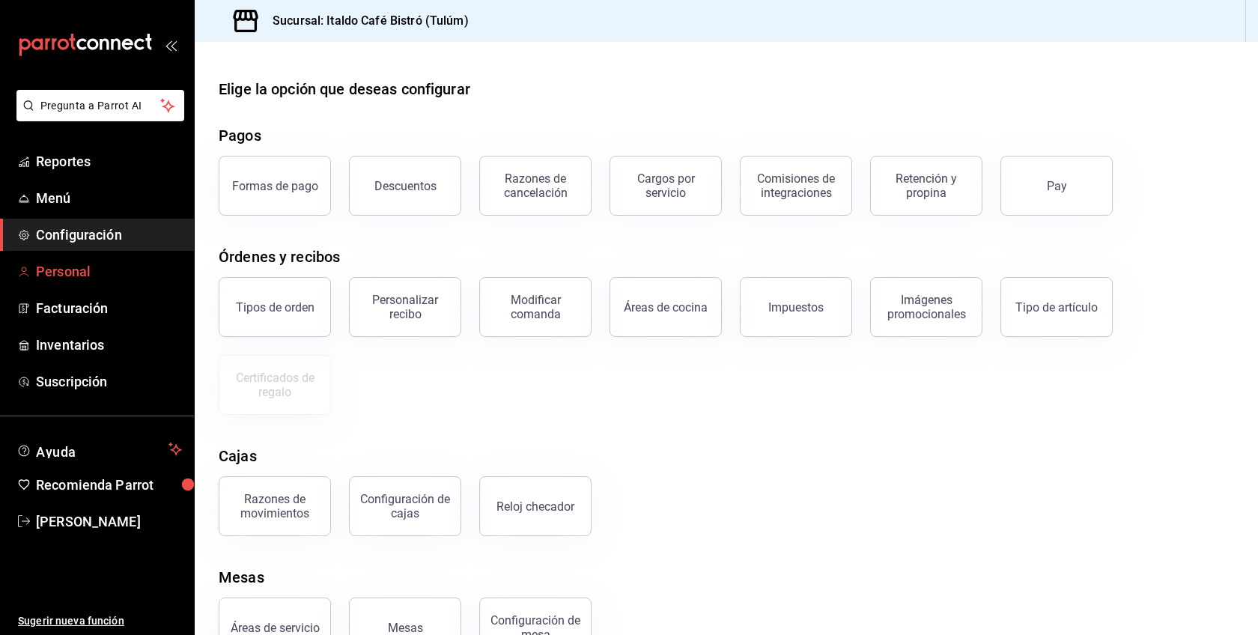
click at [54, 274] on span "Personal" at bounding box center [109, 271] width 146 height 20
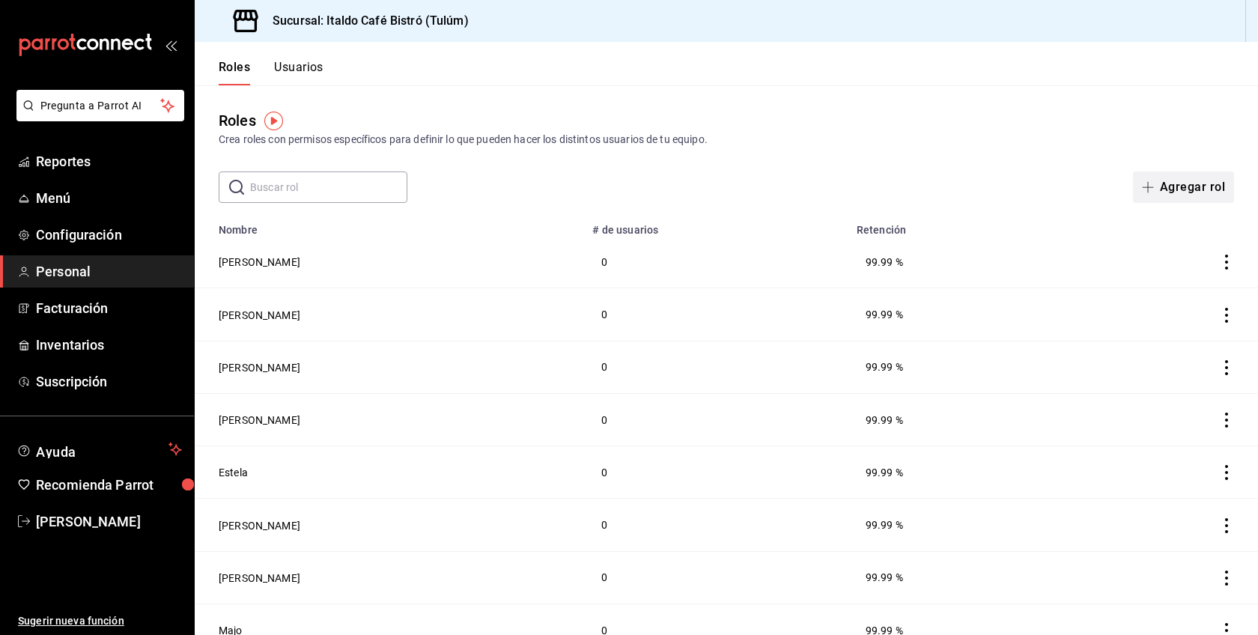
click at [1170, 180] on button "Agregar rol" at bounding box center [1183, 186] width 101 height 31
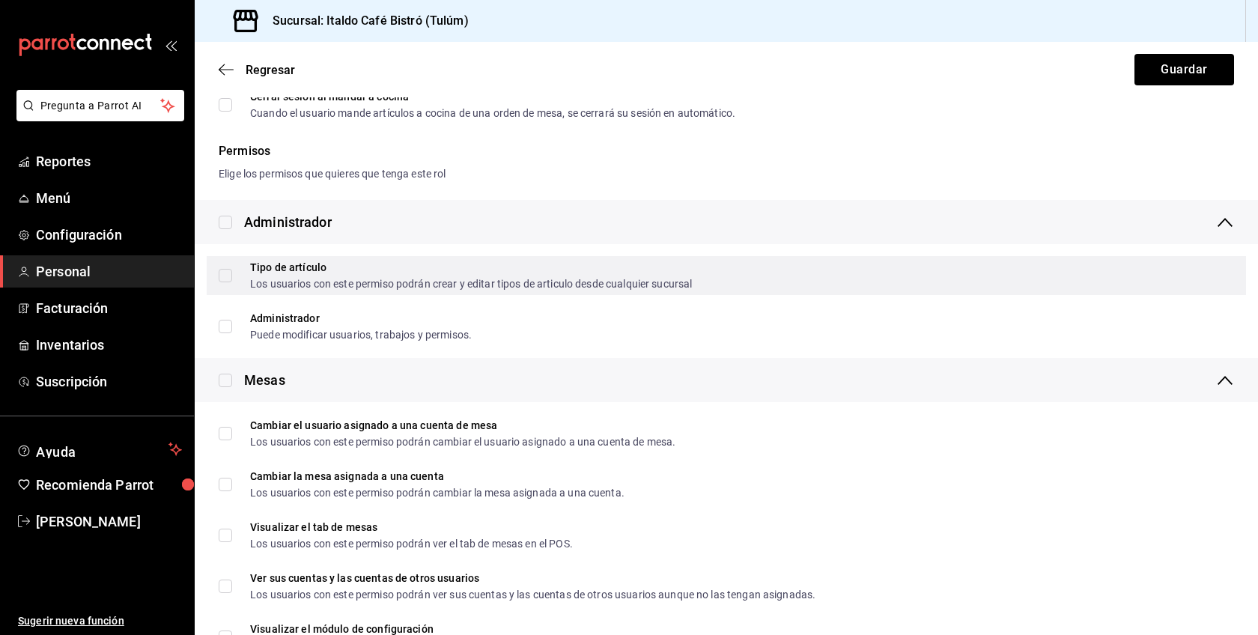
scroll to position [176, 0]
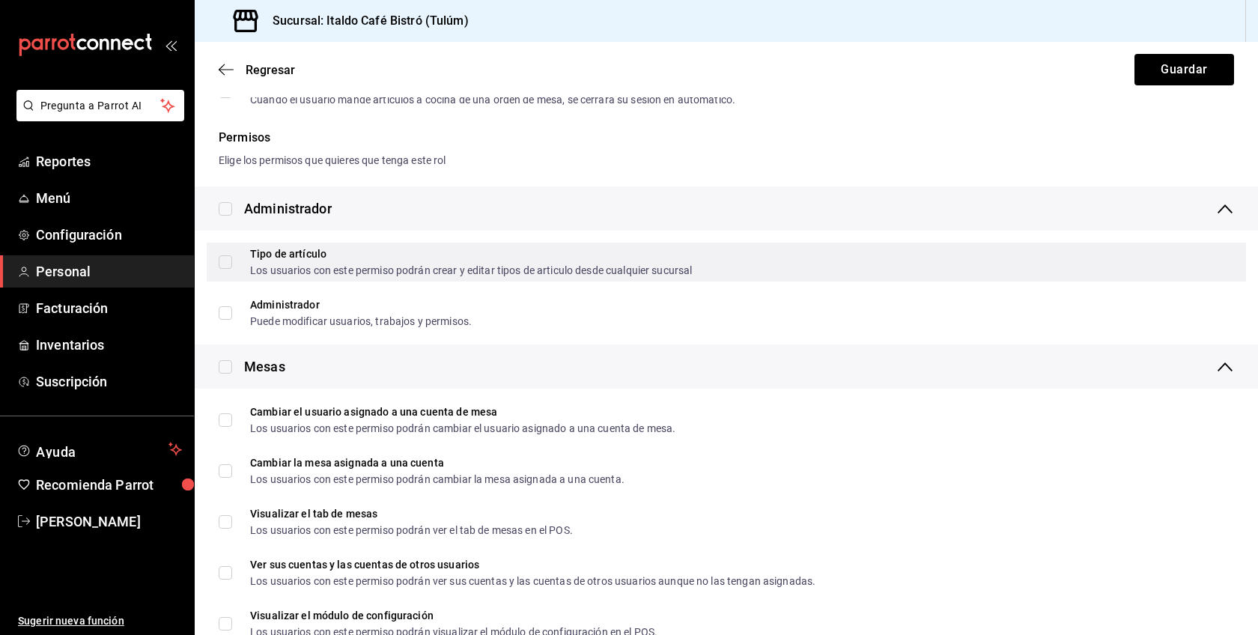
type input "Maria"
click at [948, 261] on div "Tipo de artículo Los usuarios con este permiso podrán crear y editar tipos de a…" at bounding box center [726, 262] width 1039 height 39
click at [229, 260] on input "Tipo de artículo Los usuarios con este permiso podrán crear y editar tipos de a…" at bounding box center [225, 261] width 13 height 13
checkbox input "false"
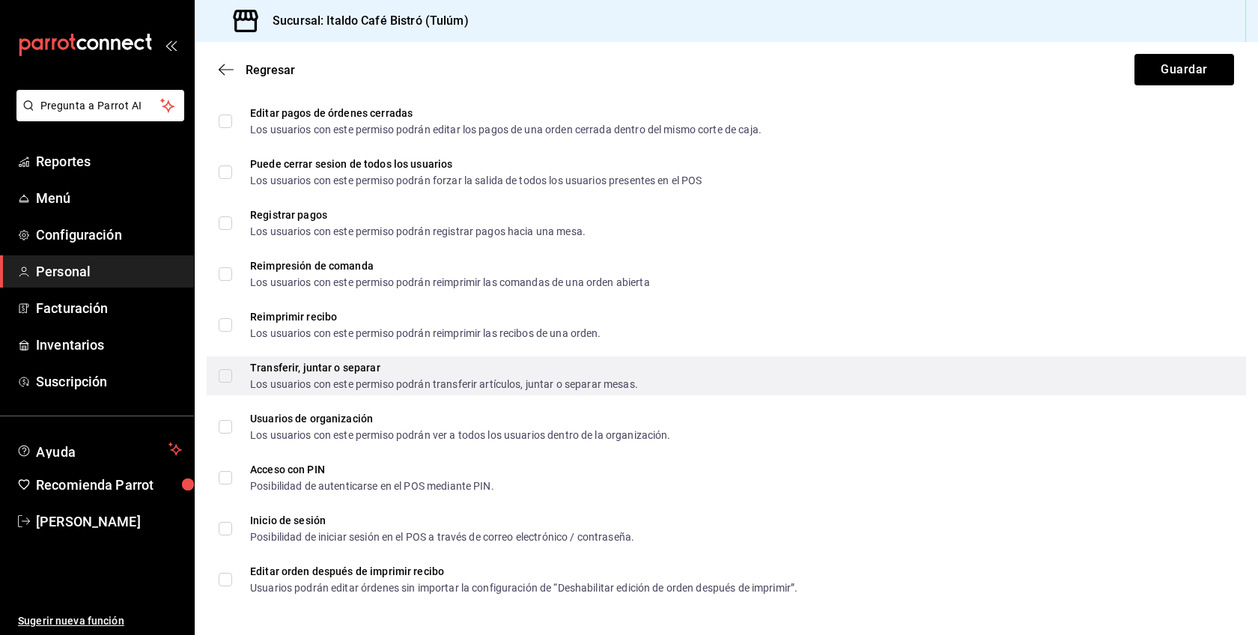
scroll to position [0, 0]
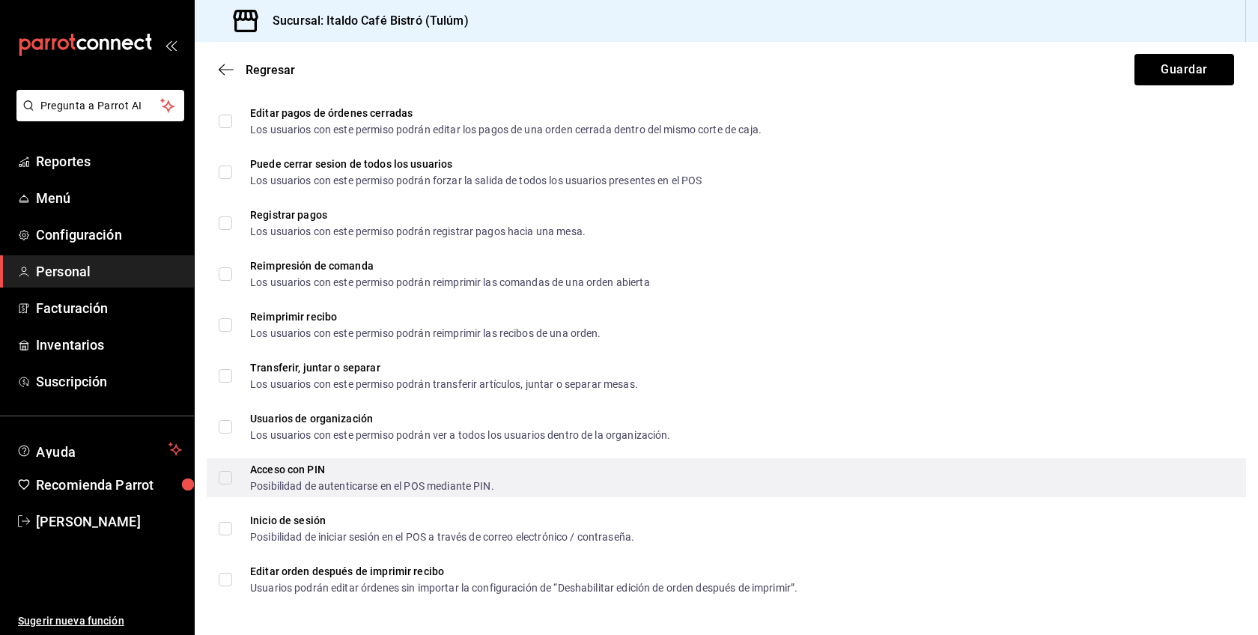
click at [228, 475] on input "Acceso con PIN Posibilidad de autenticarse en el POS mediante PIN." at bounding box center [225, 477] width 13 height 13
click at [221, 476] on input "Acceso con PIN Posibilidad de autenticarse en el POS mediante PIN." at bounding box center [225, 477] width 13 height 13
checkbox input "false"
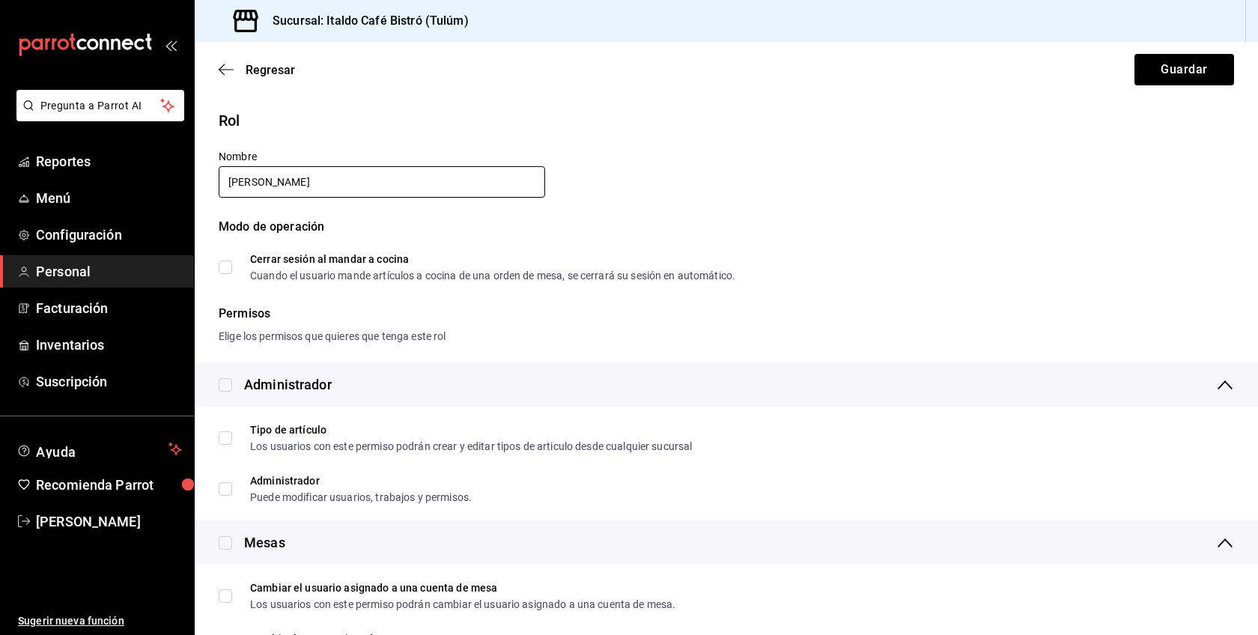
click at [267, 169] on input "Maria" at bounding box center [382, 181] width 326 height 31
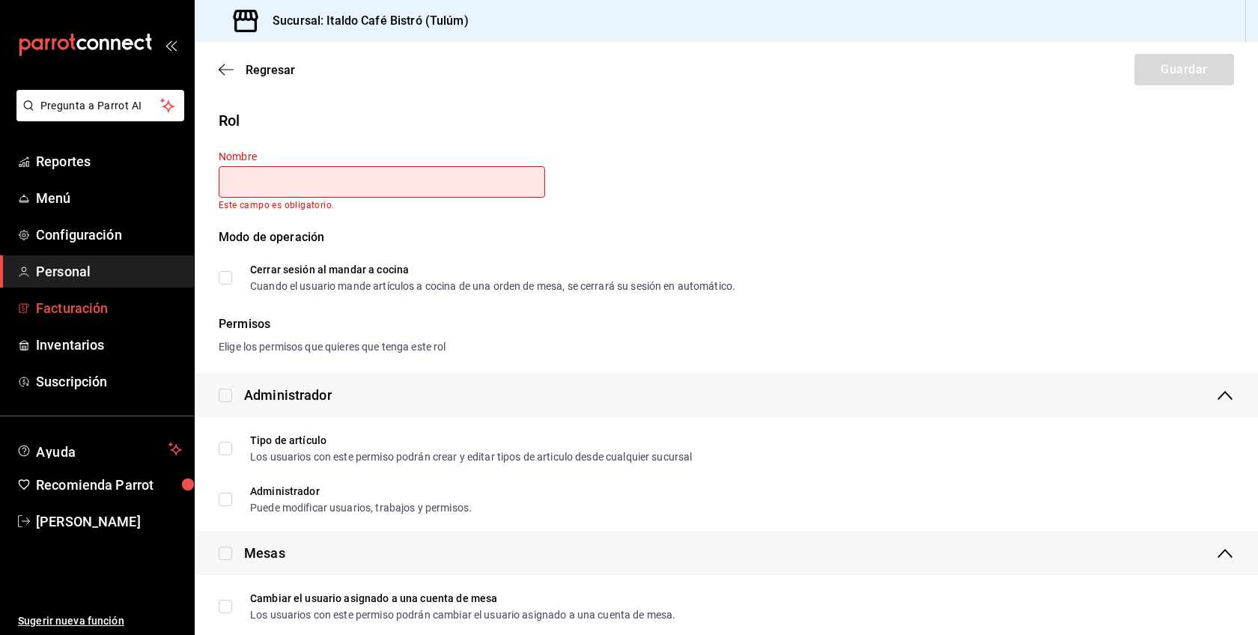
click at [89, 314] on span "Facturación" at bounding box center [109, 308] width 146 height 20
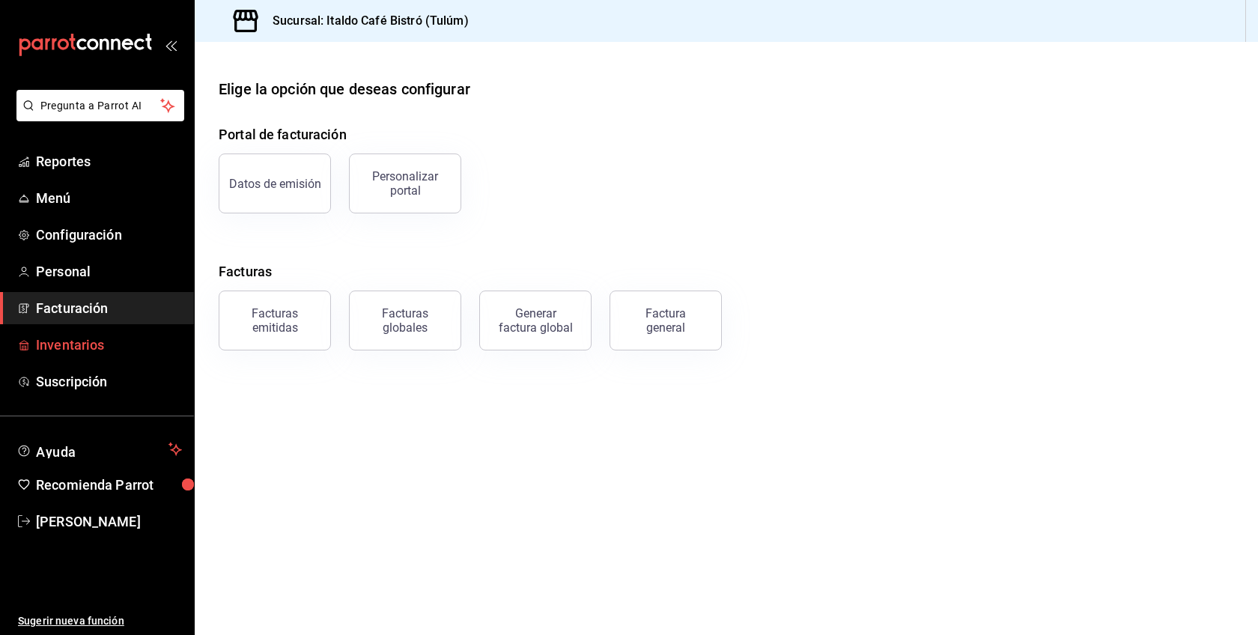
click at [85, 344] on span "Inventarios" at bounding box center [109, 345] width 146 height 20
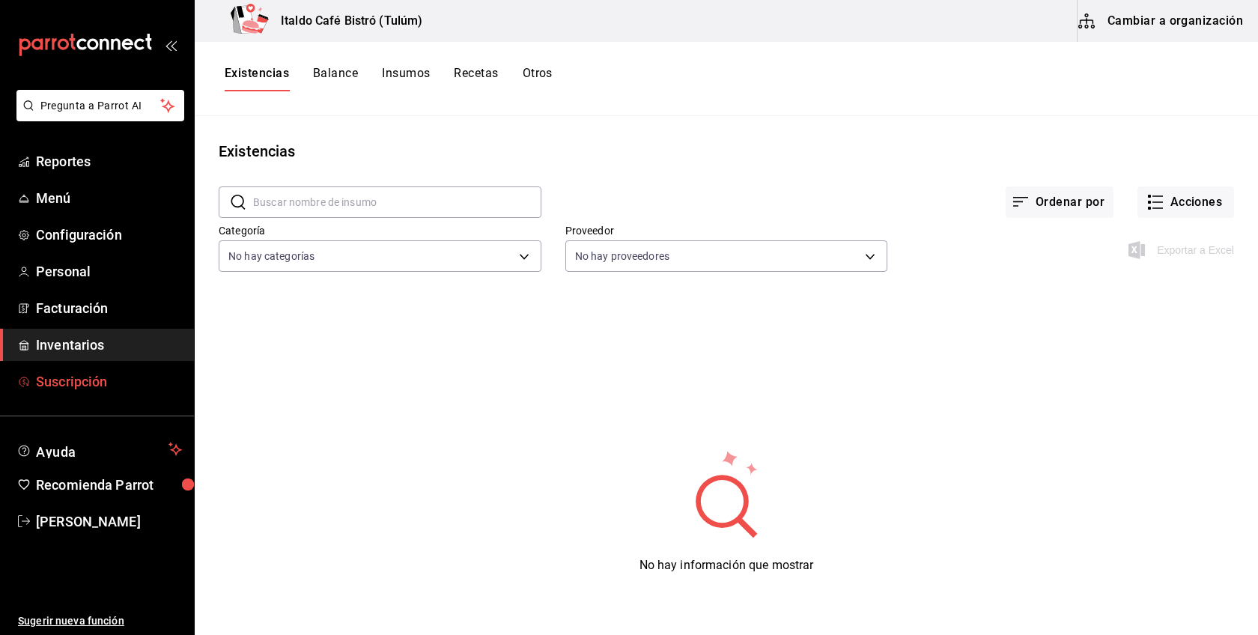
click at [94, 395] on link "Suscripción" at bounding box center [97, 381] width 194 height 32
